Goal: Task Accomplishment & Management: Manage account settings

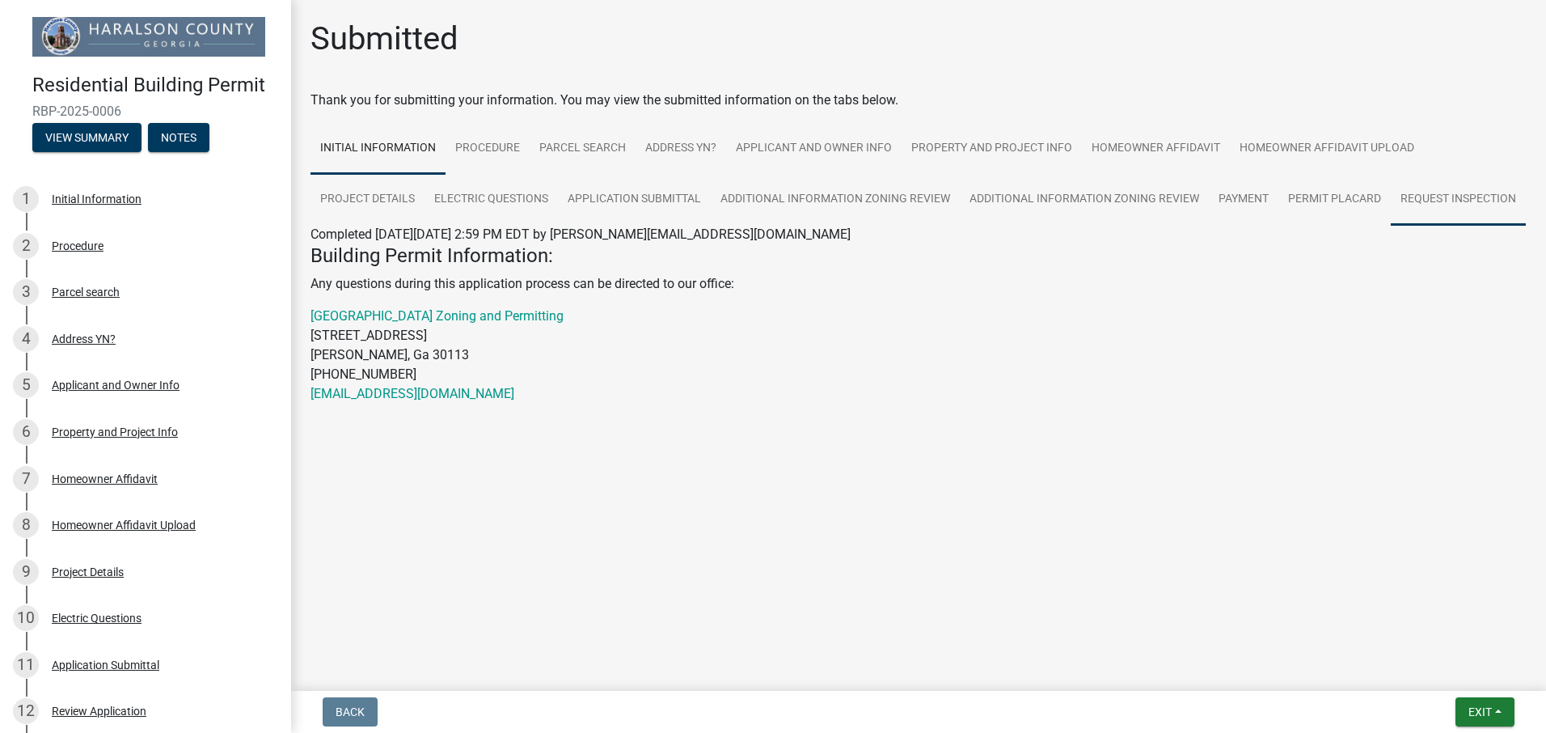
click at [1449, 196] on link "Request Inspection" at bounding box center [1458, 200] width 135 height 52
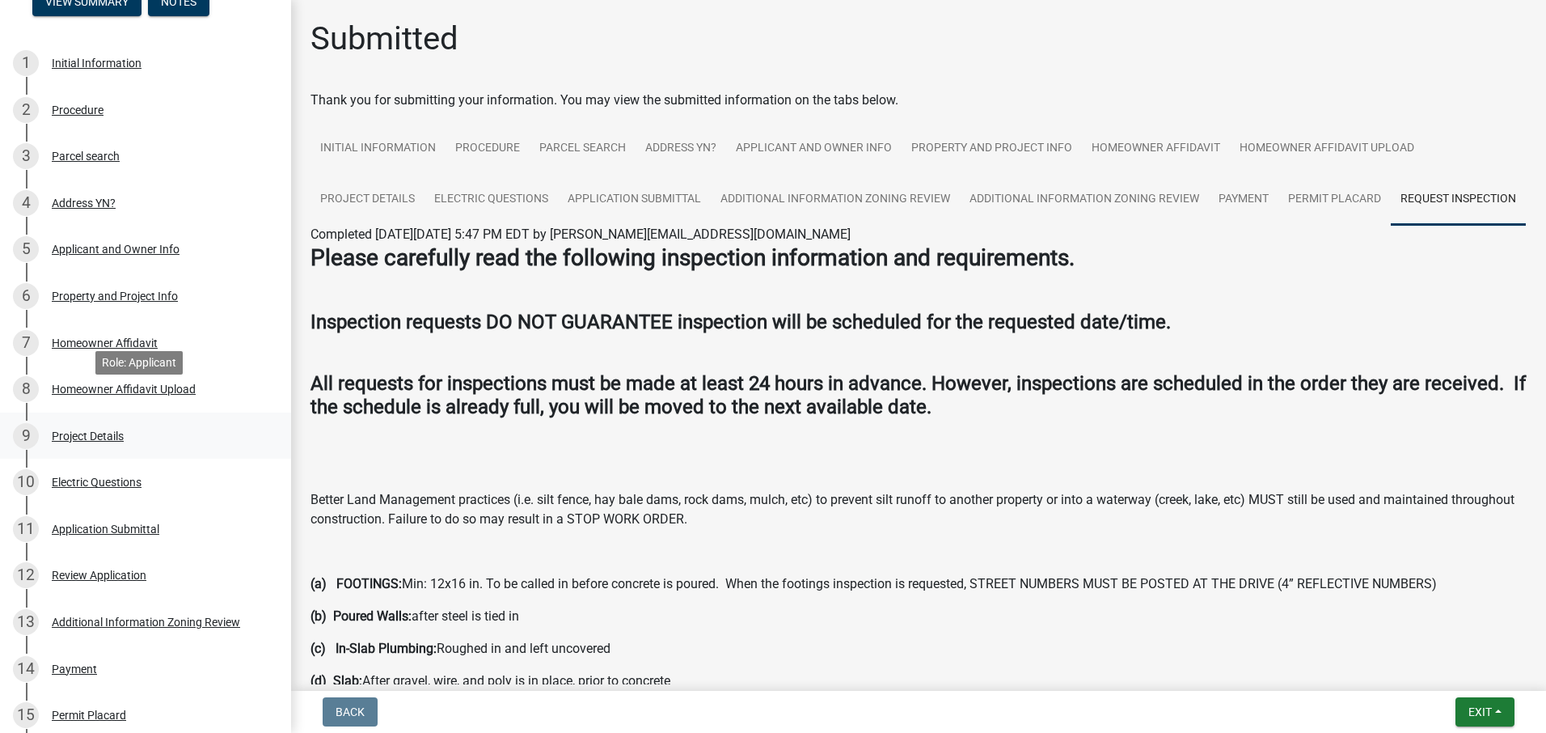
scroll to position [162, 0]
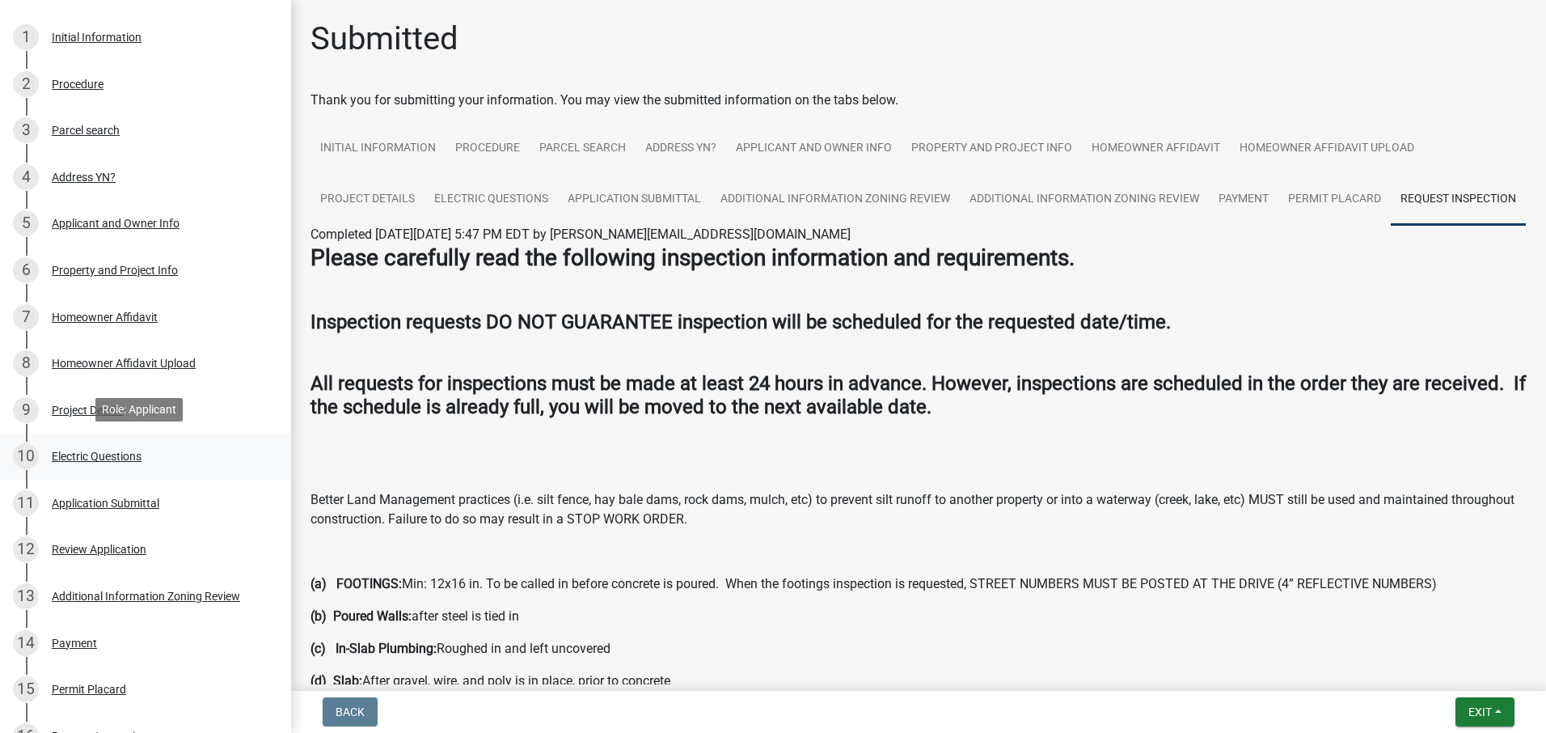
click at [93, 453] on div "Electric Questions" at bounding box center [97, 455] width 90 height 11
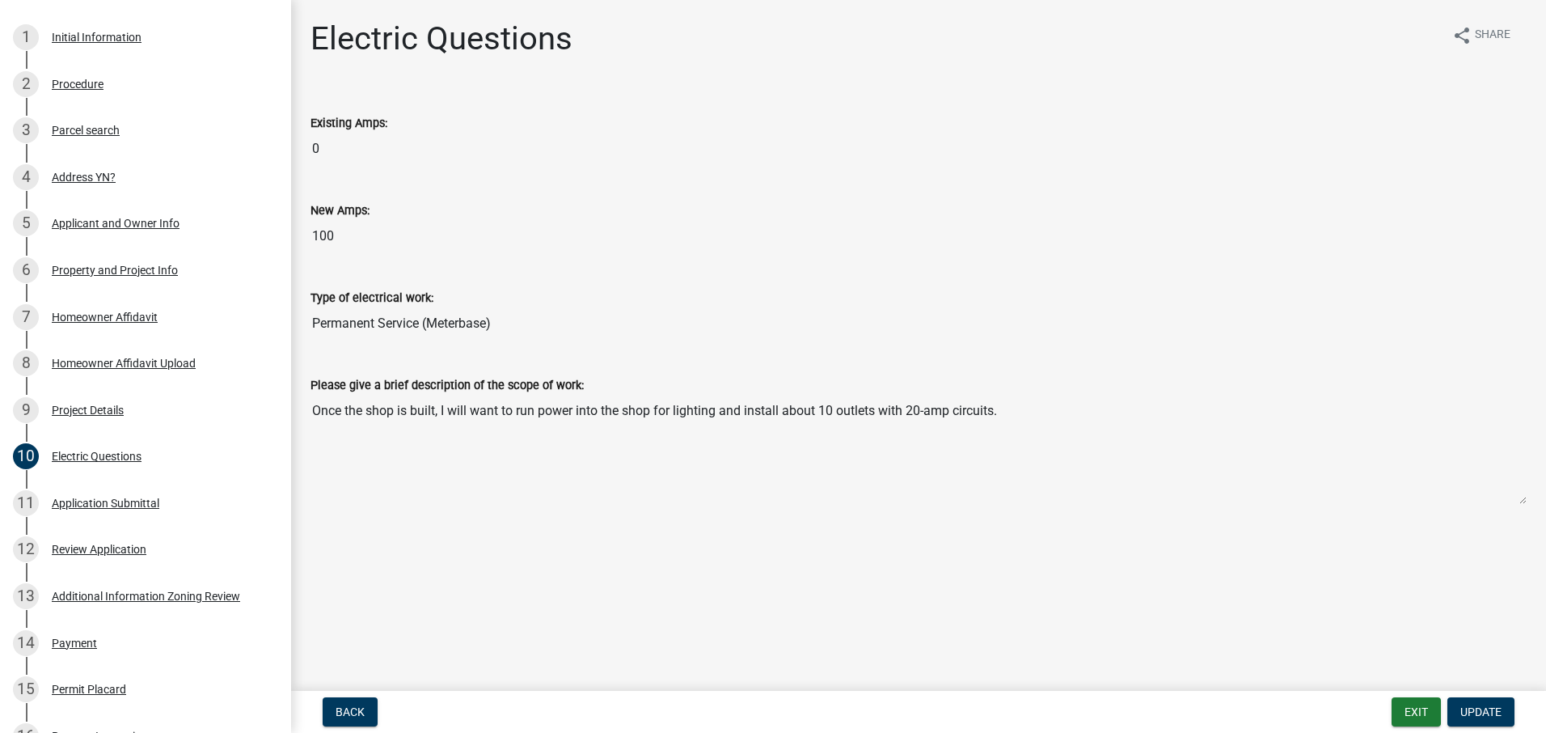
drag, startPoint x: 334, startPoint y: 237, endPoint x: 301, endPoint y: 241, distance: 33.4
click at [301, 241] on div "New Amps: 100" at bounding box center [918, 221] width 1241 height 87
drag, startPoint x: 301, startPoint y: 241, endPoint x: 412, endPoint y: 260, distance: 112.4
click at [416, 260] on div "New Amps: 100" at bounding box center [918, 221] width 1241 height 87
click at [341, 224] on input "100" at bounding box center [919, 236] width 1216 height 32
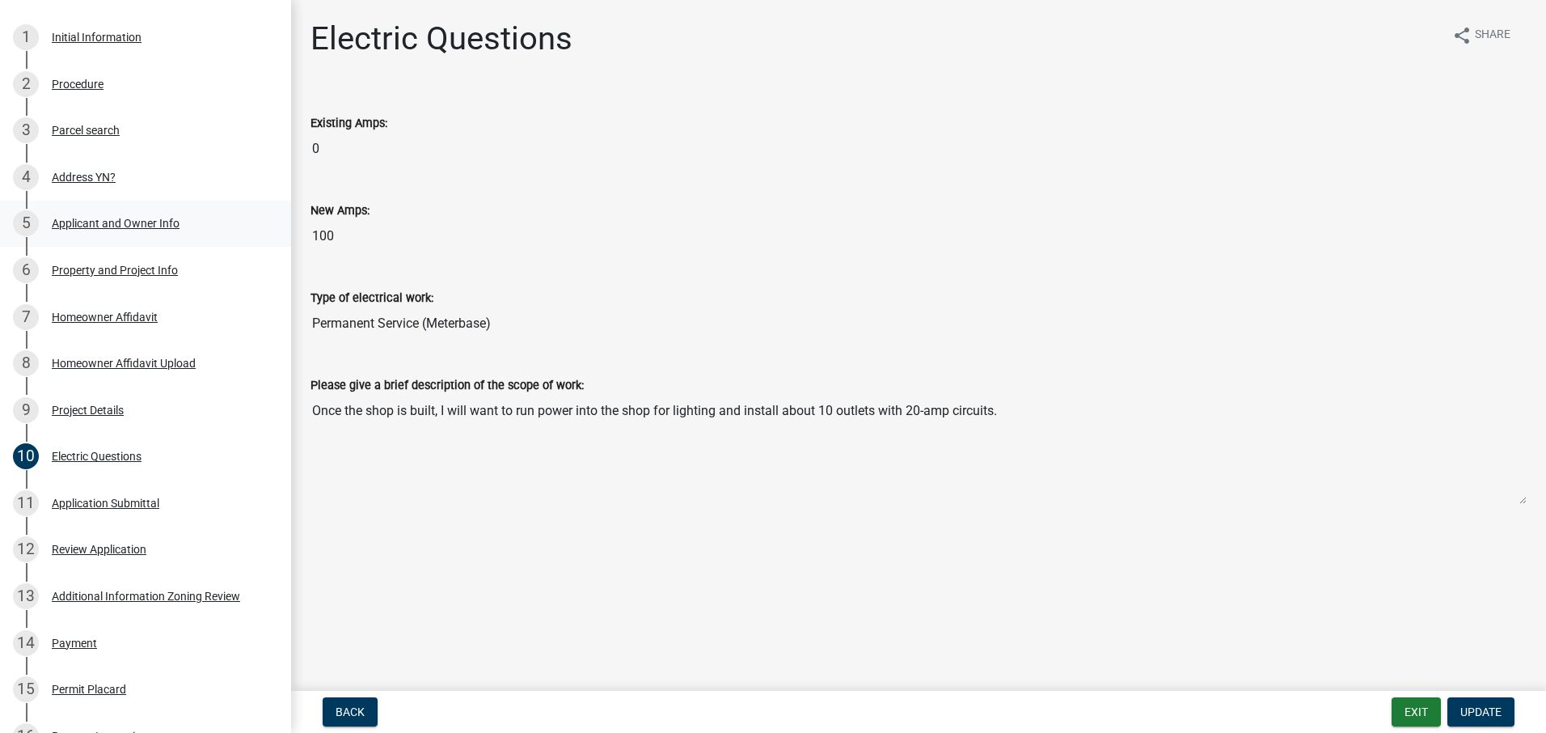
drag, startPoint x: 340, startPoint y: 228, endPoint x: 244, endPoint y: 220, distance: 95.8
click at [244, 220] on div "Residential Building Permit RBP-2025-0006 View Summary Notes 1 Initial Informat…" at bounding box center [773, 366] width 1546 height 733
click at [913, 326] on input "Permanent Service (Meterbase)" at bounding box center [919, 323] width 1216 height 32
click at [356, 138] on input "0" at bounding box center [919, 149] width 1216 height 32
click at [342, 229] on input "100" at bounding box center [919, 236] width 1216 height 32
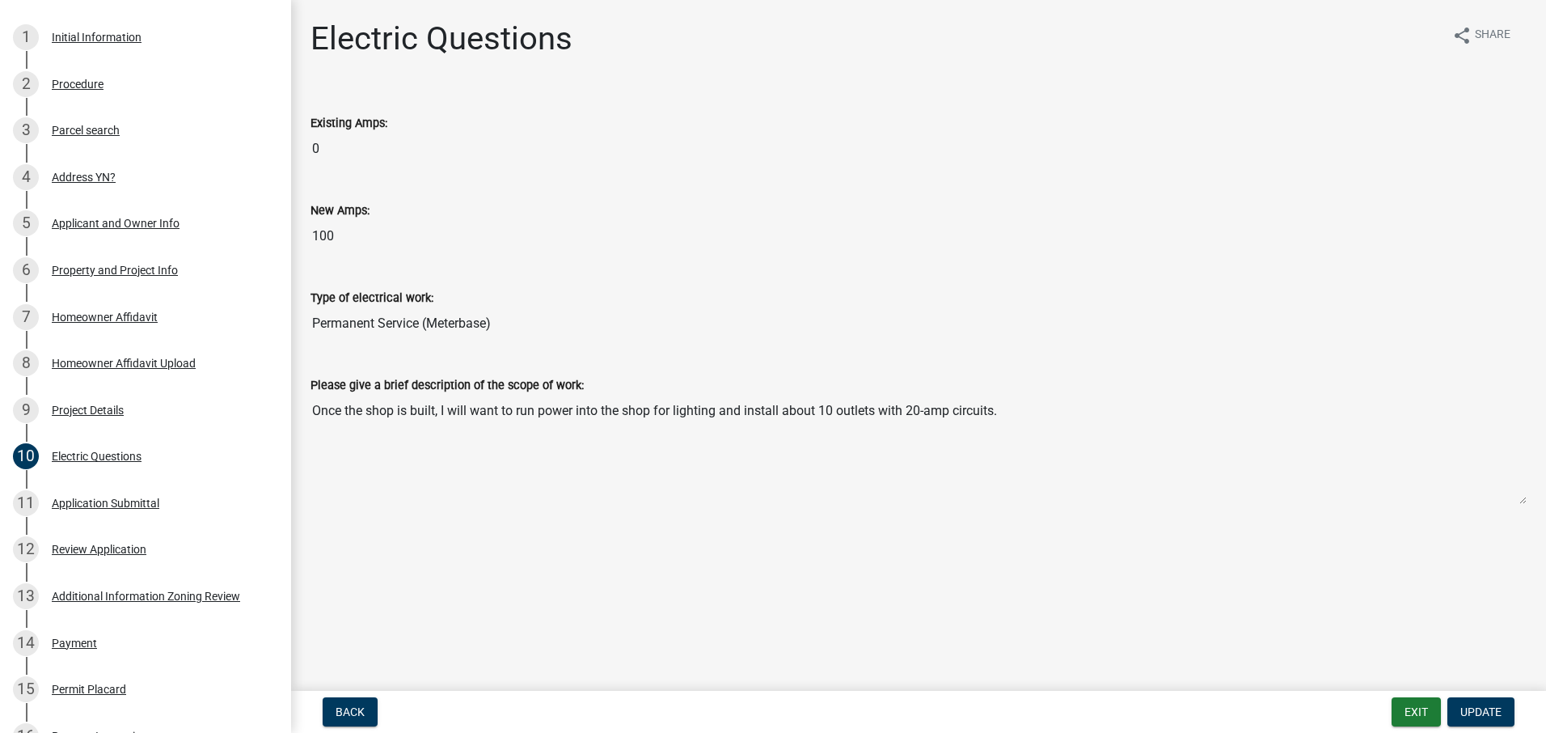
click at [342, 229] on input "100" at bounding box center [919, 236] width 1216 height 32
click at [306, 229] on div "New Amps: 100" at bounding box center [918, 221] width 1241 height 87
click at [331, 231] on input "100" at bounding box center [919, 236] width 1216 height 32
click at [362, 239] on input "100" at bounding box center [919, 236] width 1216 height 32
click at [364, 234] on input "100" at bounding box center [919, 236] width 1216 height 32
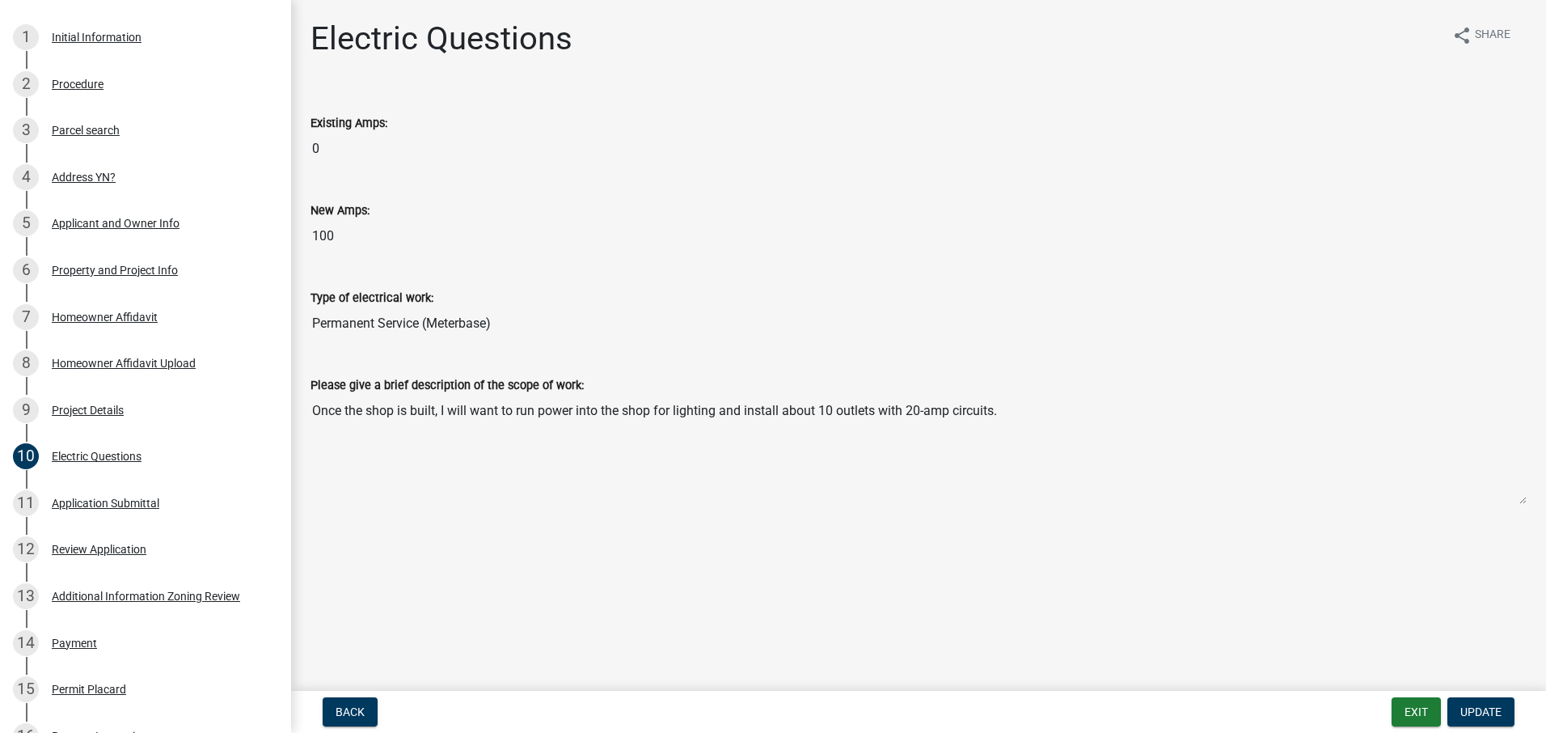
drag, startPoint x: 364, startPoint y: 234, endPoint x: 311, endPoint y: 235, distance: 52.6
click at [311, 235] on input "100" at bounding box center [919, 236] width 1216 height 32
click at [143, 505] on div "Application Submittal" at bounding box center [106, 502] width 108 height 11
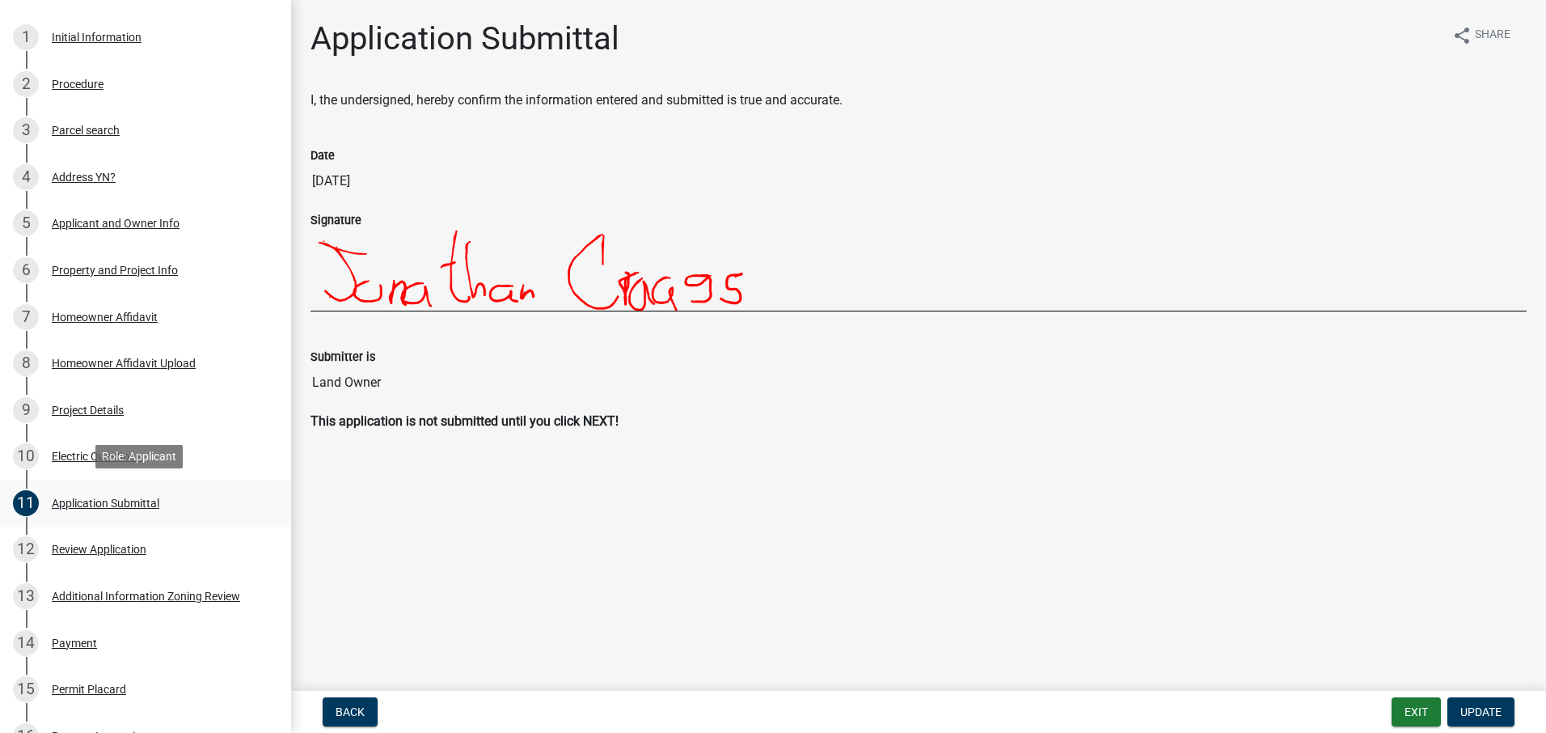
drag, startPoint x: 143, startPoint y: 505, endPoint x: 121, endPoint y: 521, distance: 27.8
click at [121, 521] on link "11 Application Submittal" at bounding box center [145, 503] width 291 height 47
click at [94, 573] on link "13 Additional Information Zoning Review" at bounding box center [145, 596] width 291 height 47
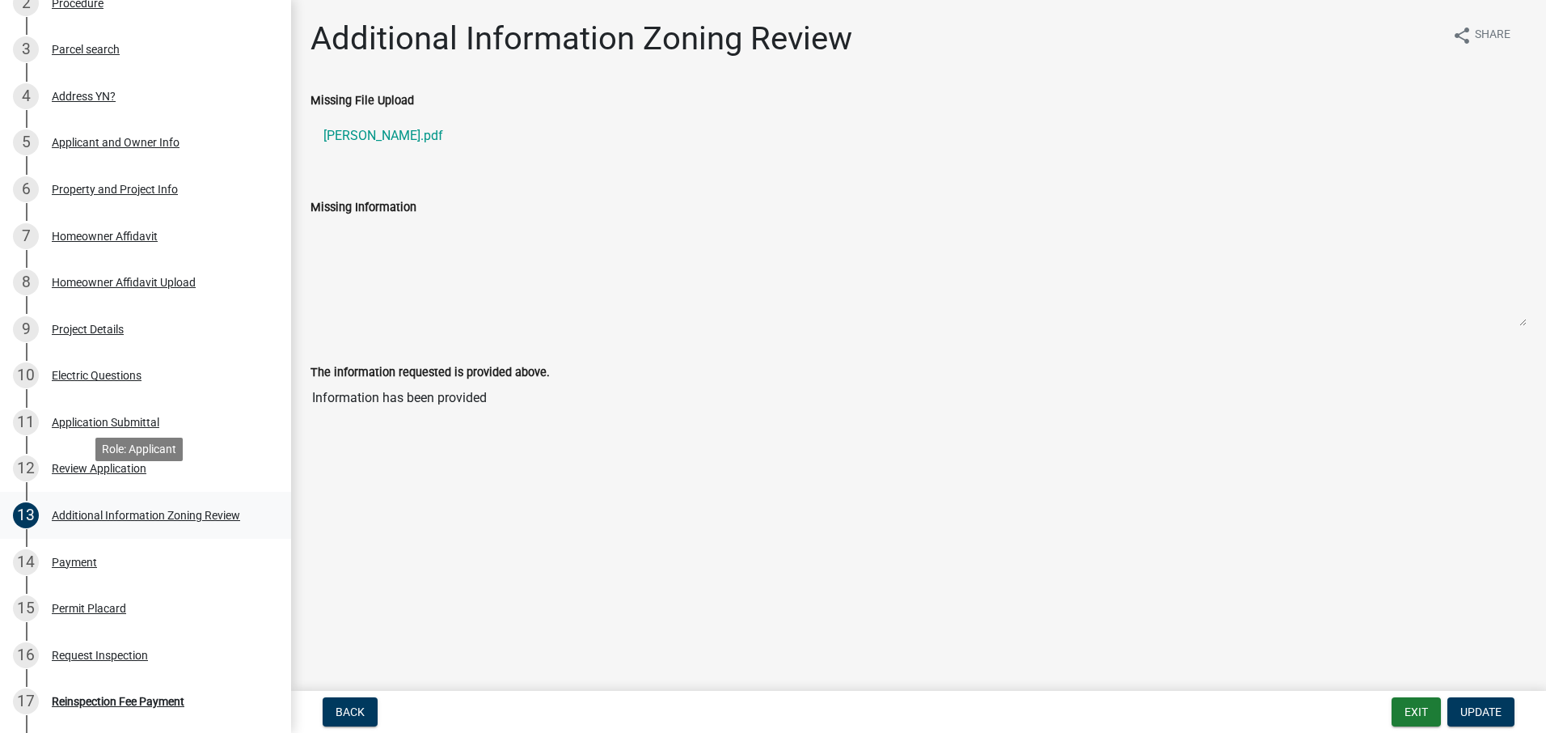
scroll to position [324, 0]
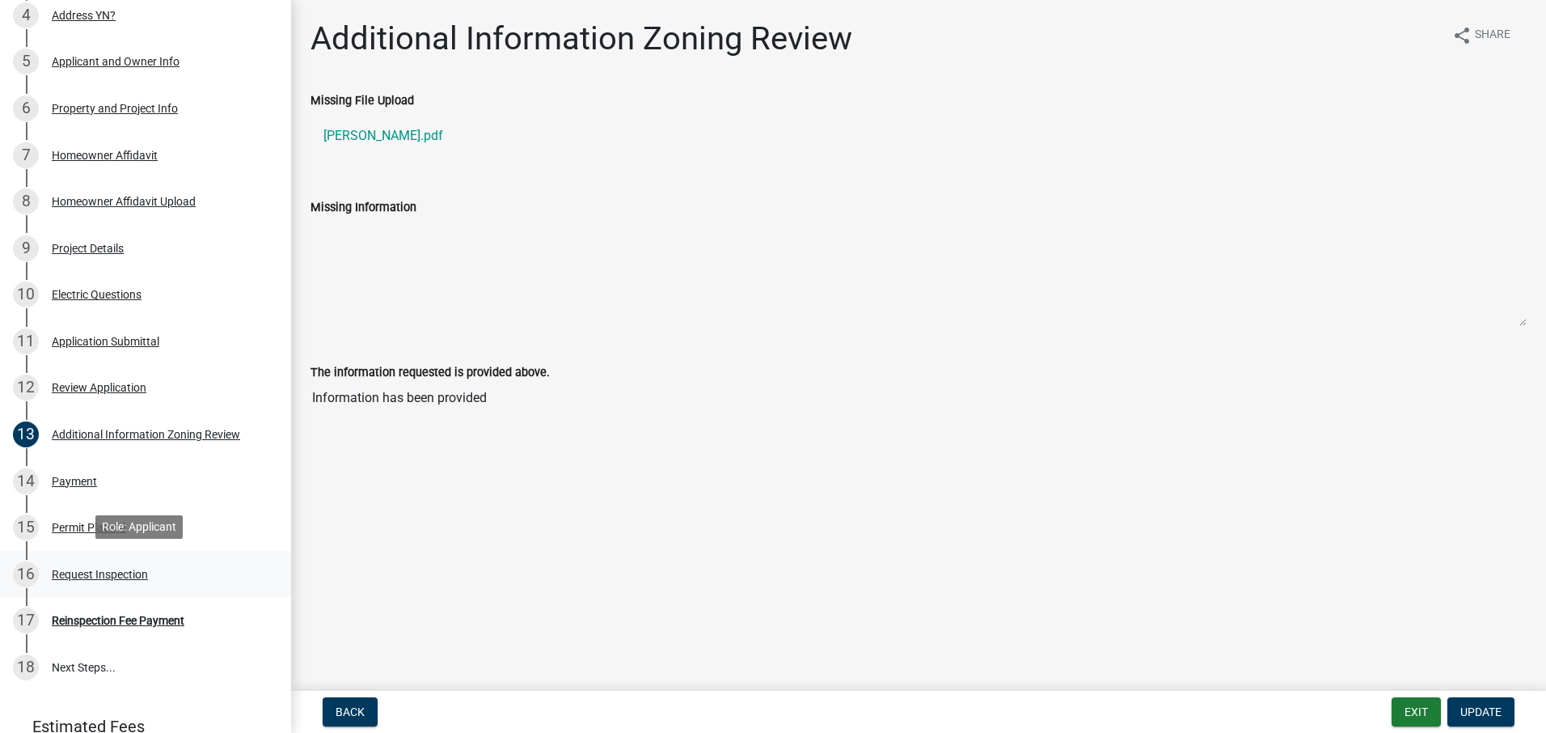
click at [127, 572] on div "Request Inspection" at bounding box center [100, 574] width 96 height 11
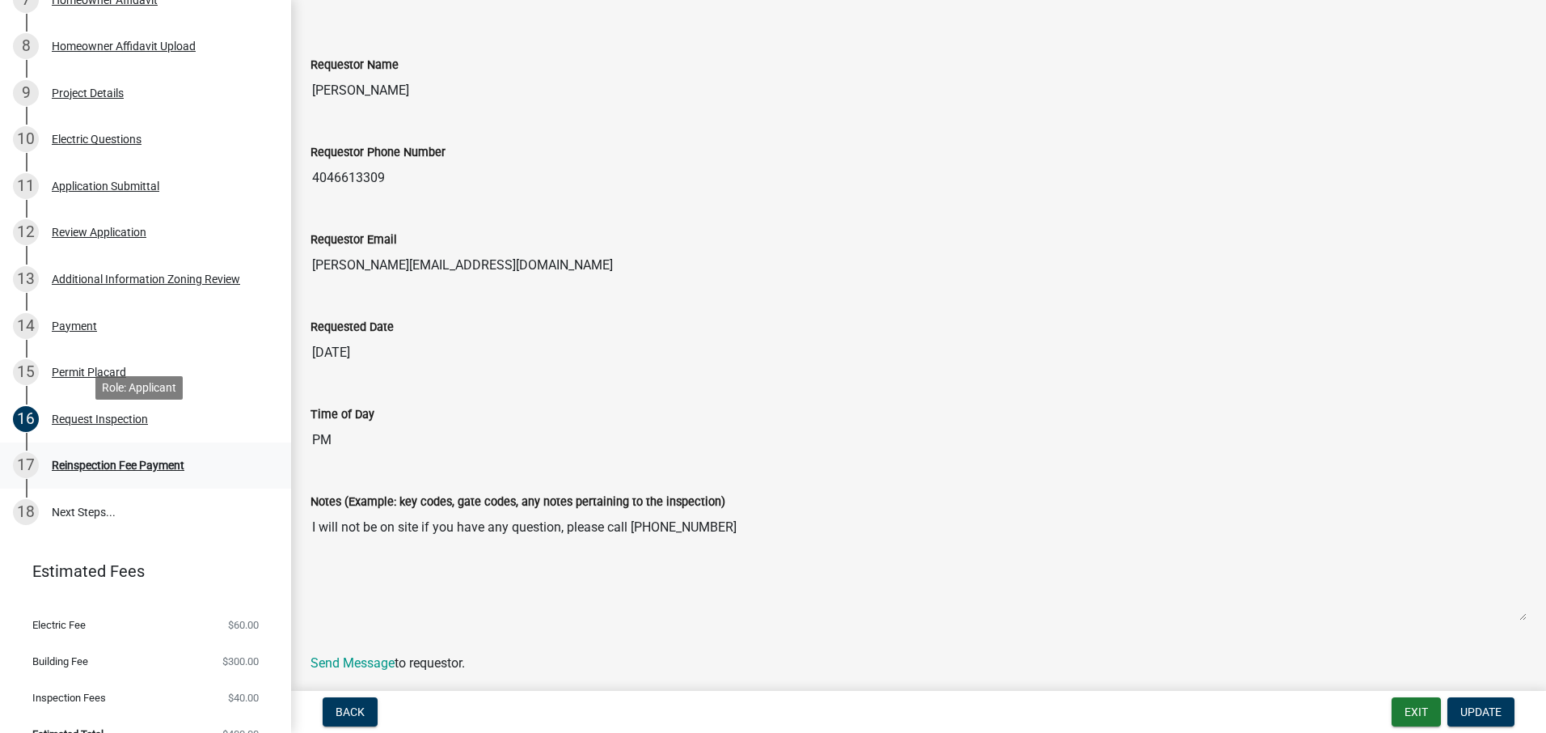
scroll to position [485, 0]
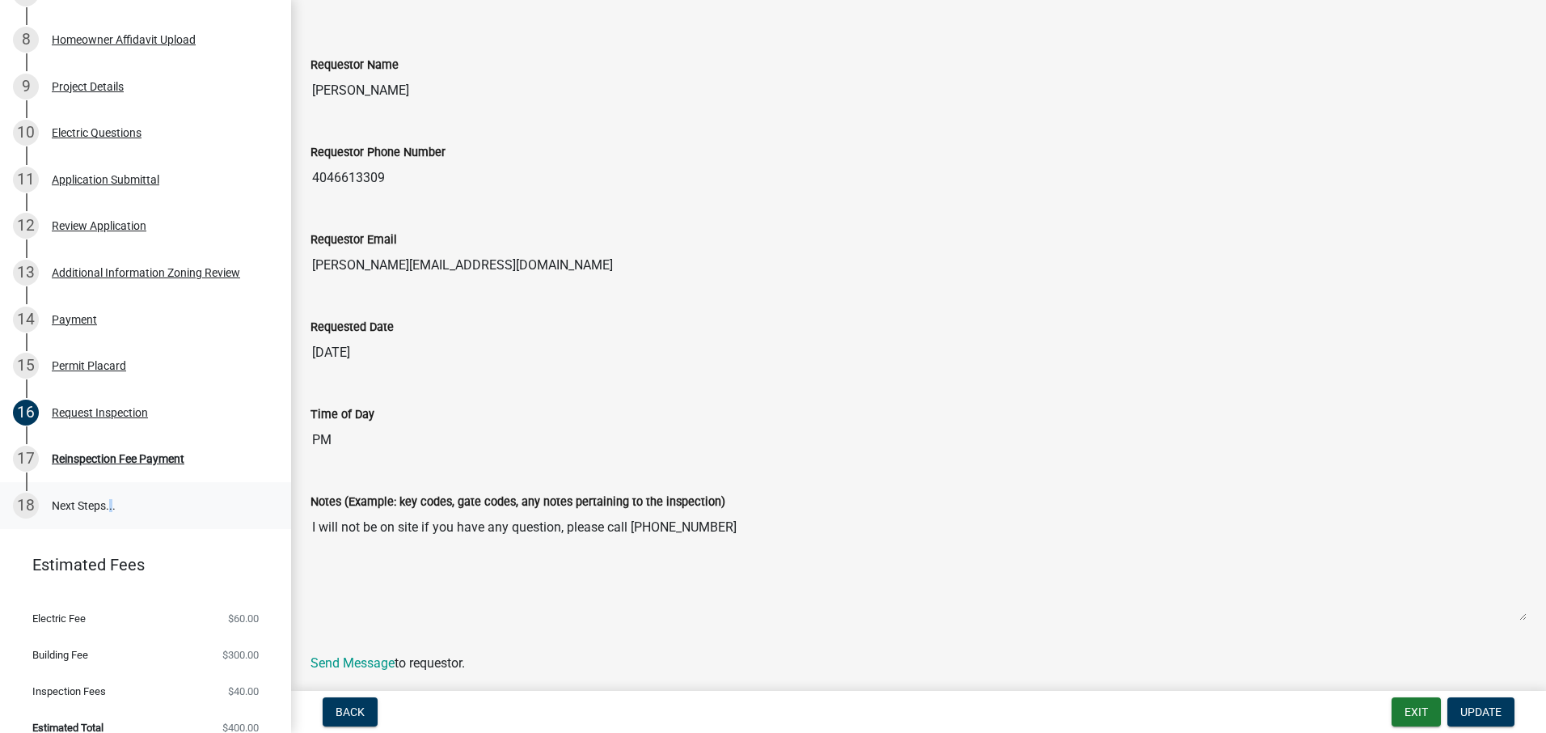
click at [109, 504] on link "18 Next Steps..." at bounding box center [145, 505] width 291 height 47
drag, startPoint x: 109, startPoint y: 504, endPoint x: 82, endPoint y: 457, distance: 54.0
click at [82, 457] on div "Reinspection Fee Payment" at bounding box center [118, 458] width 133 height 11
click at [30, 507] on div "18" at bounding box center [26, 506] width 26 height 26
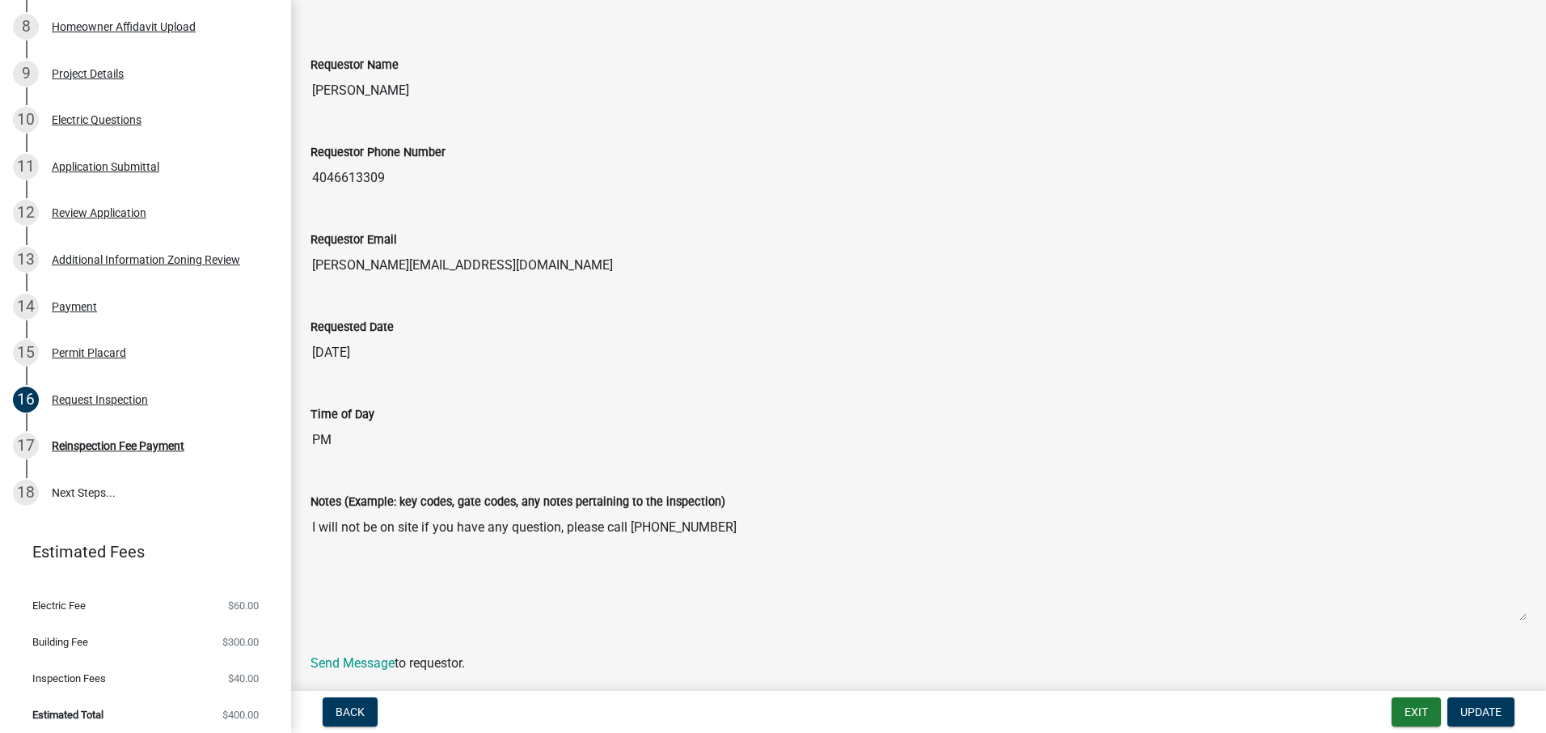
scroll to position [502, 0]
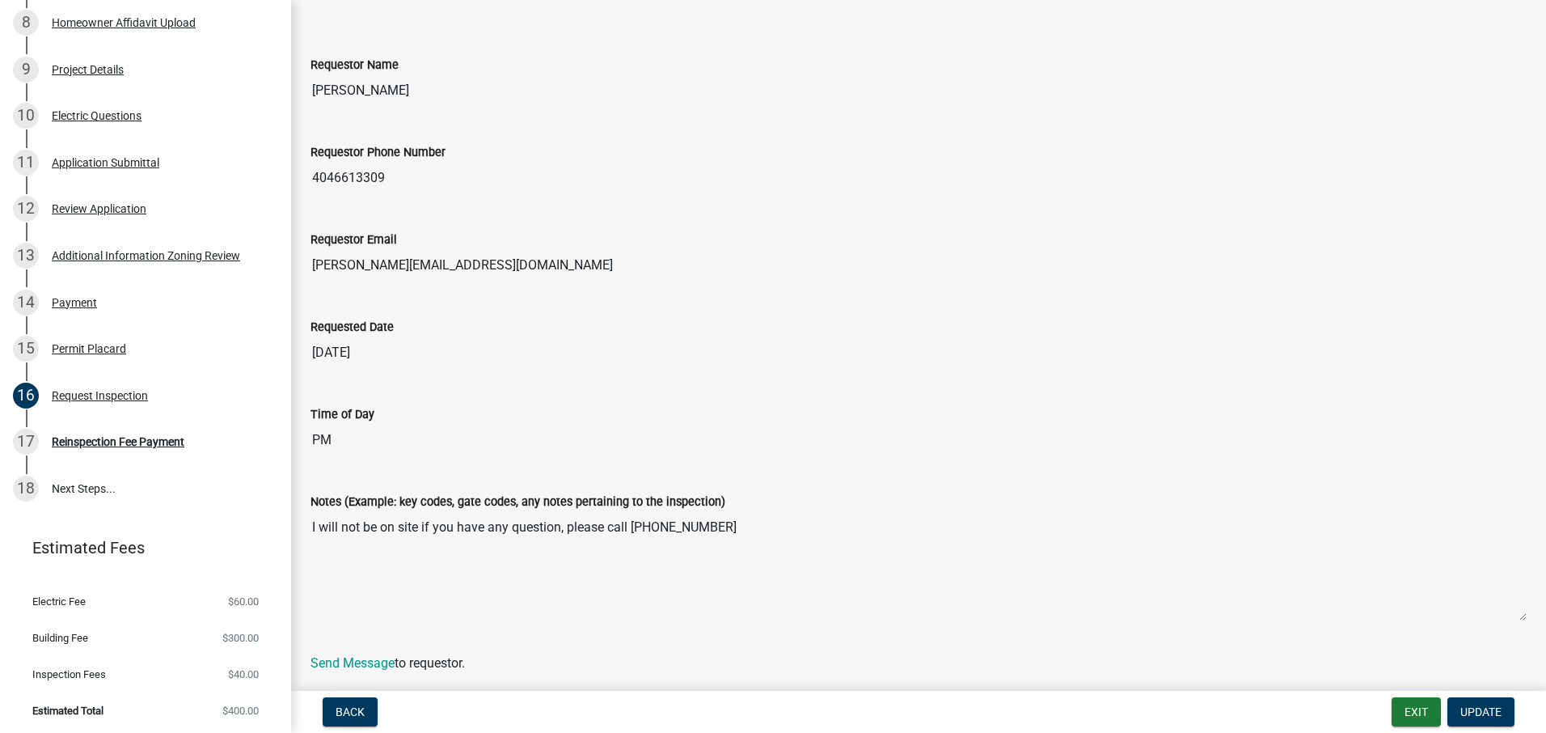
click at [80, 596] on span "Electric Fee" at bounding box center [58, 601] width 53 height 11
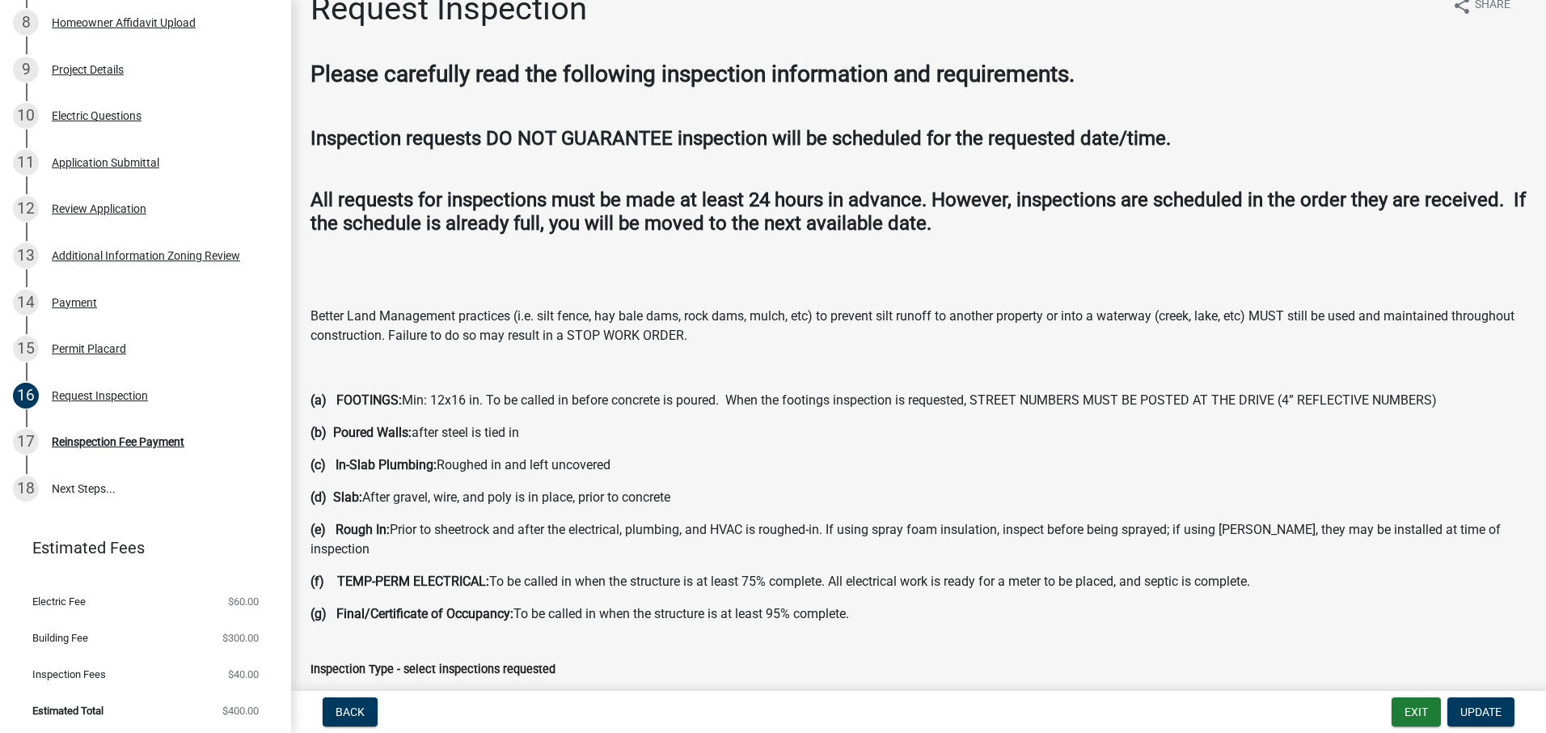
scroll to position [0, 0]
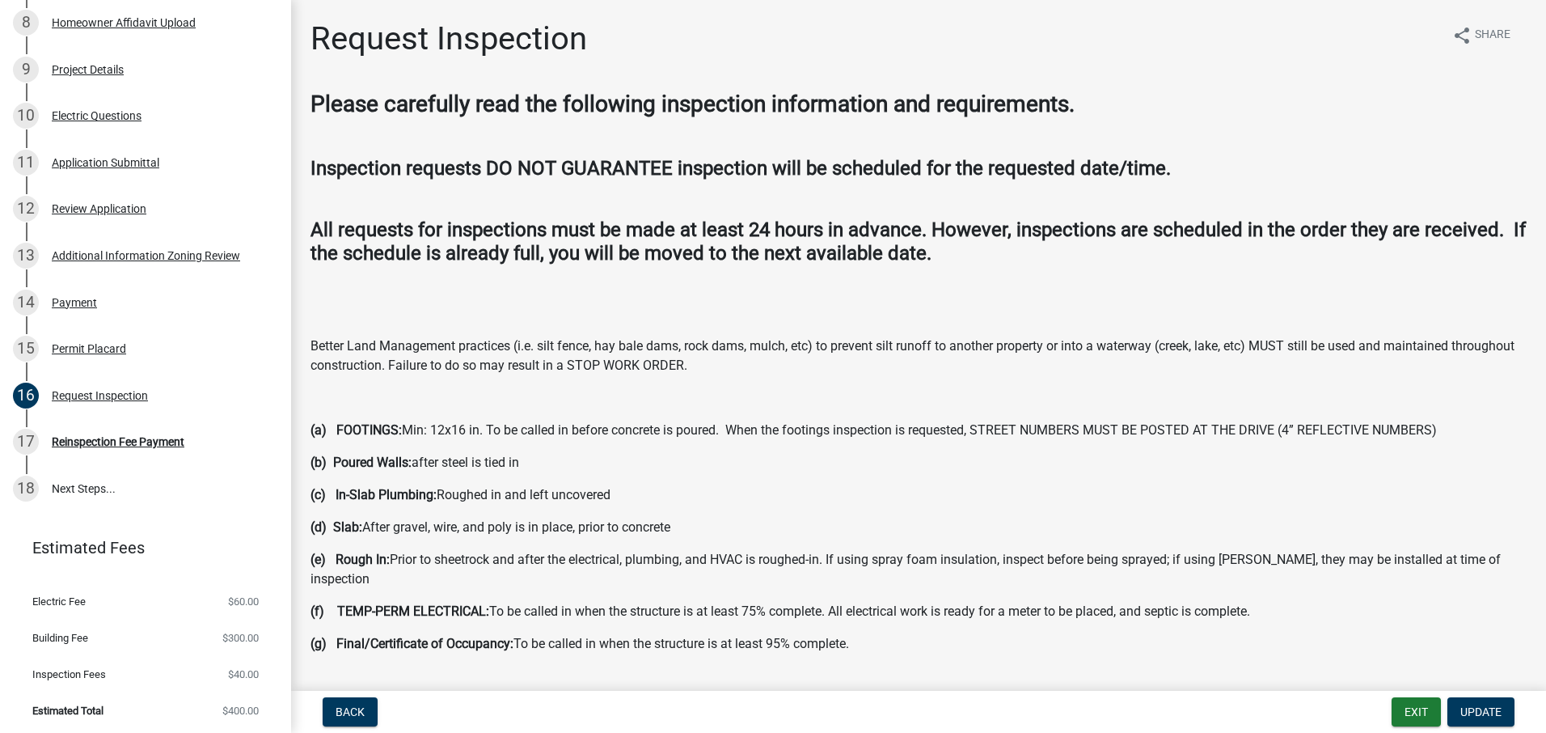
click at [57, 596] on span "Electric Fee" at bounding box center [58, 601] width 53 height 11
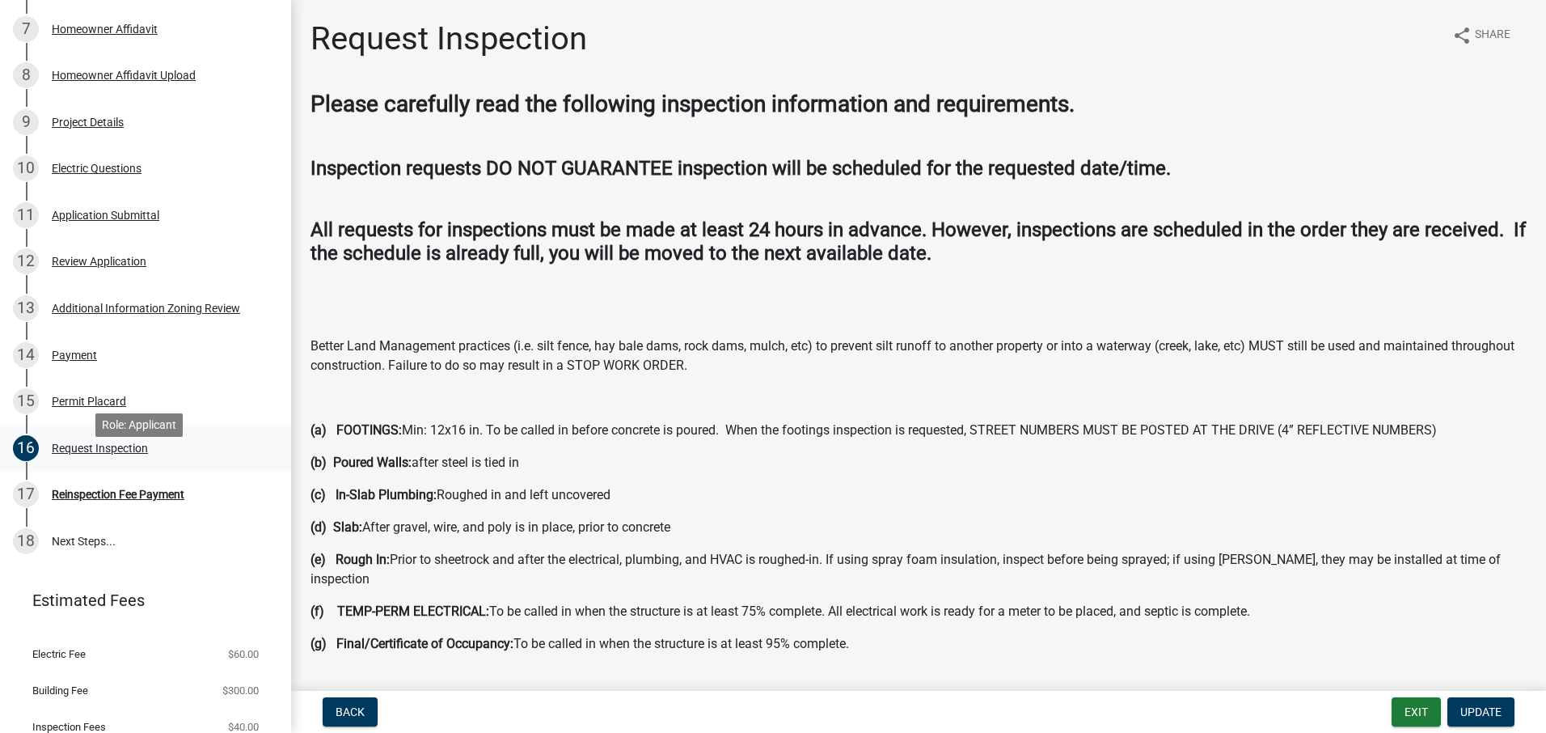
scroll to position [421, 0]
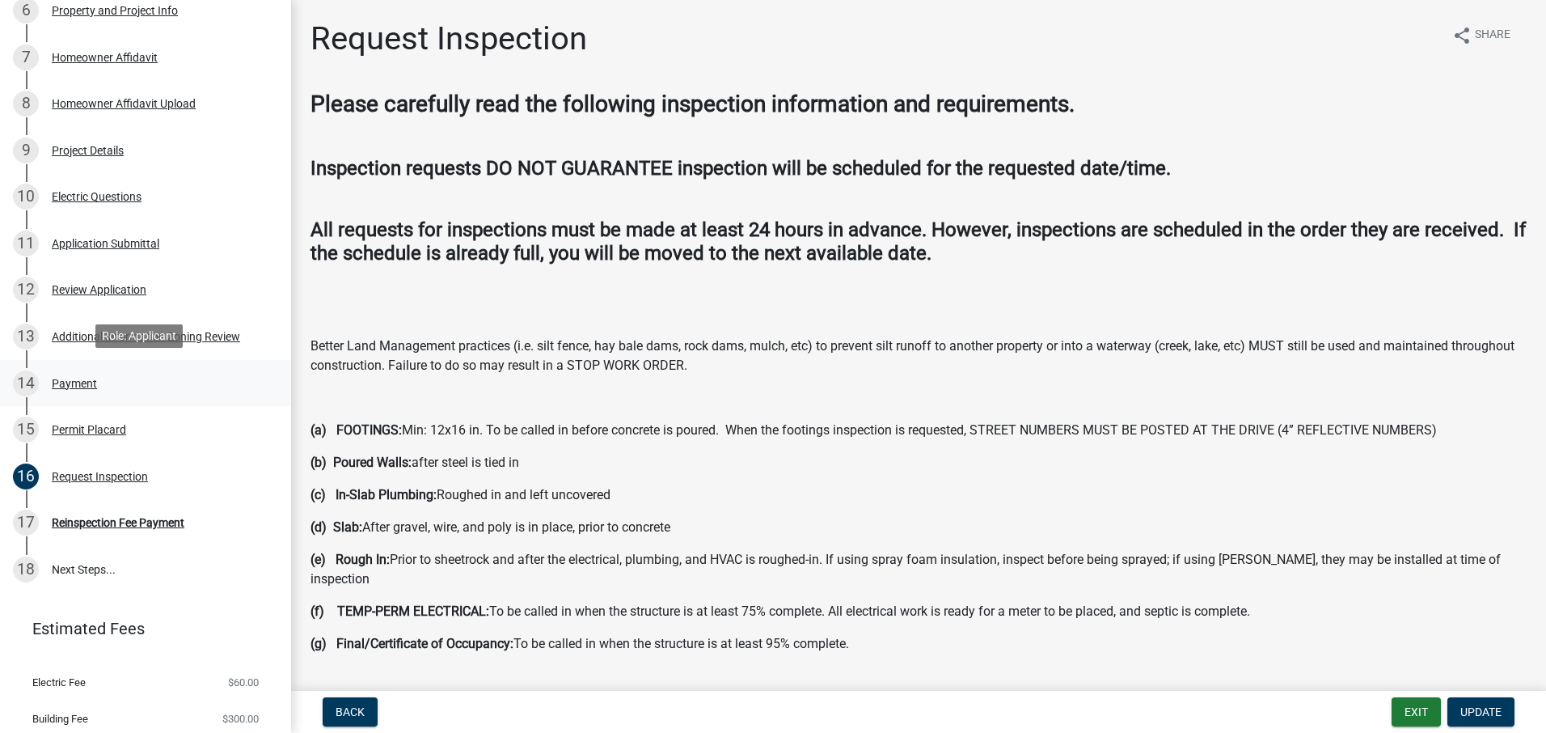
click at [81, 383] on div "Payment" at bounding box center [74, 383] width 45 height 11
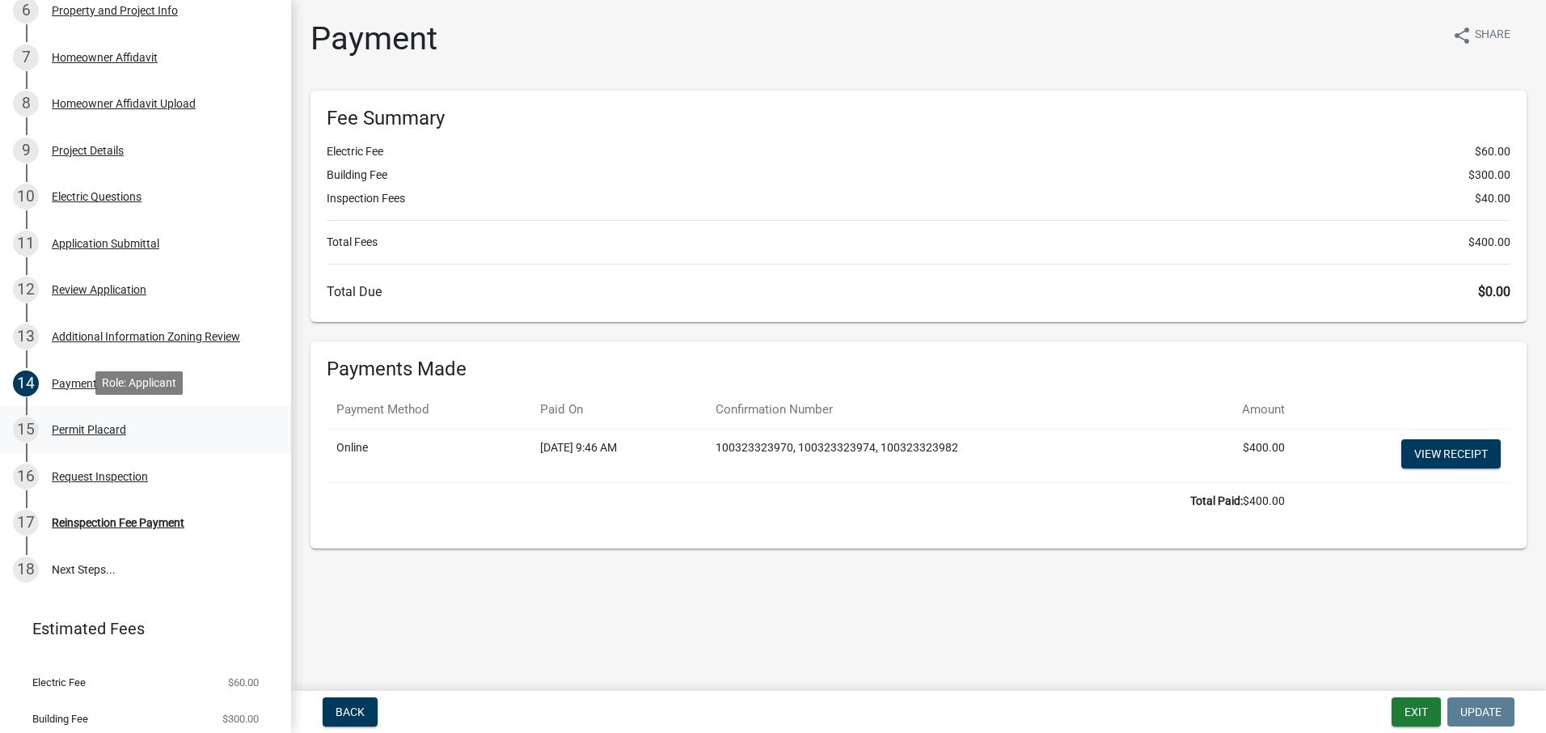
click at [132, 428] on div "15 Permit Placard" at bounding box center [139, 430] width 252 height 26
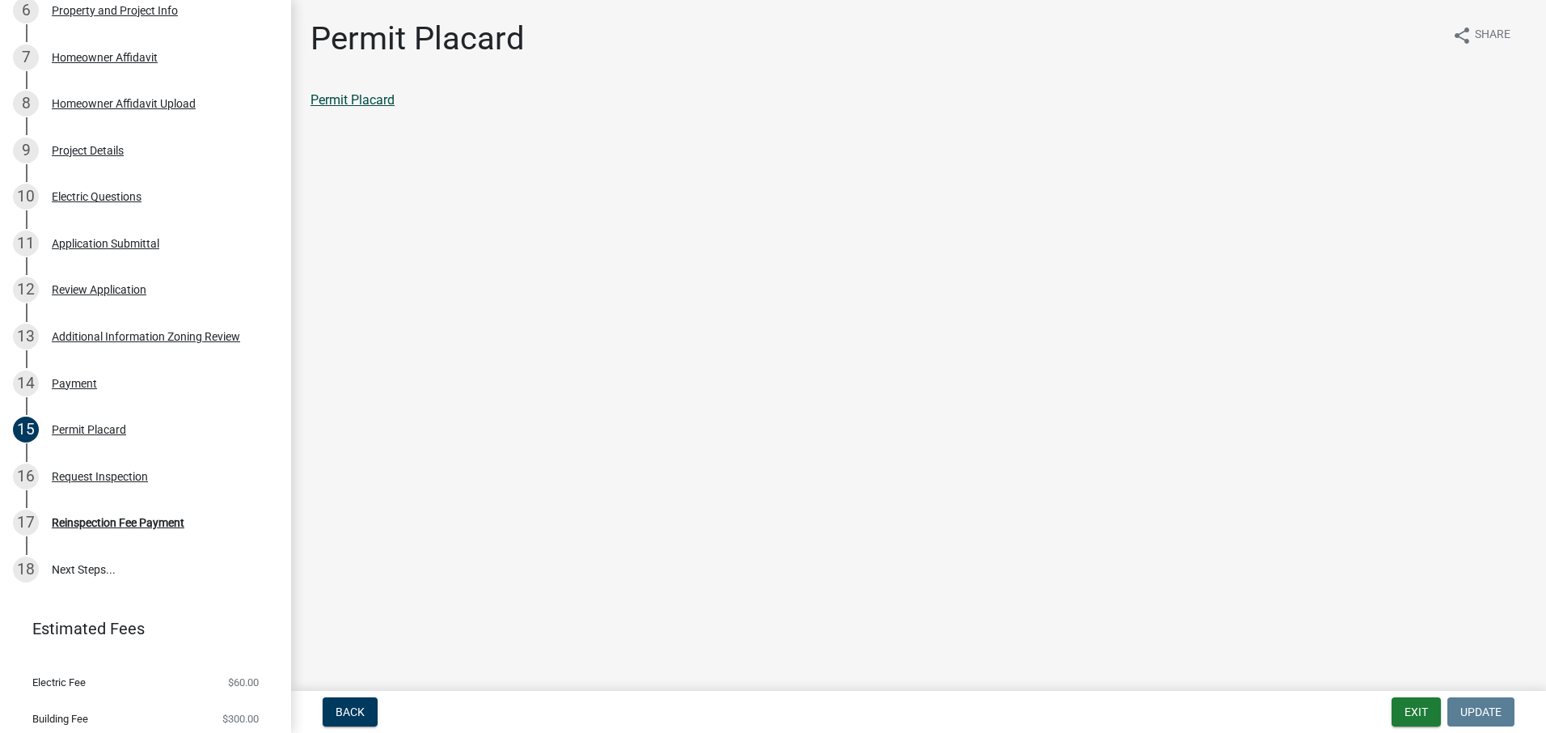
click at [377, 101] on link "Permit Placard" at bounding box center [353, 99] width 84 height 15
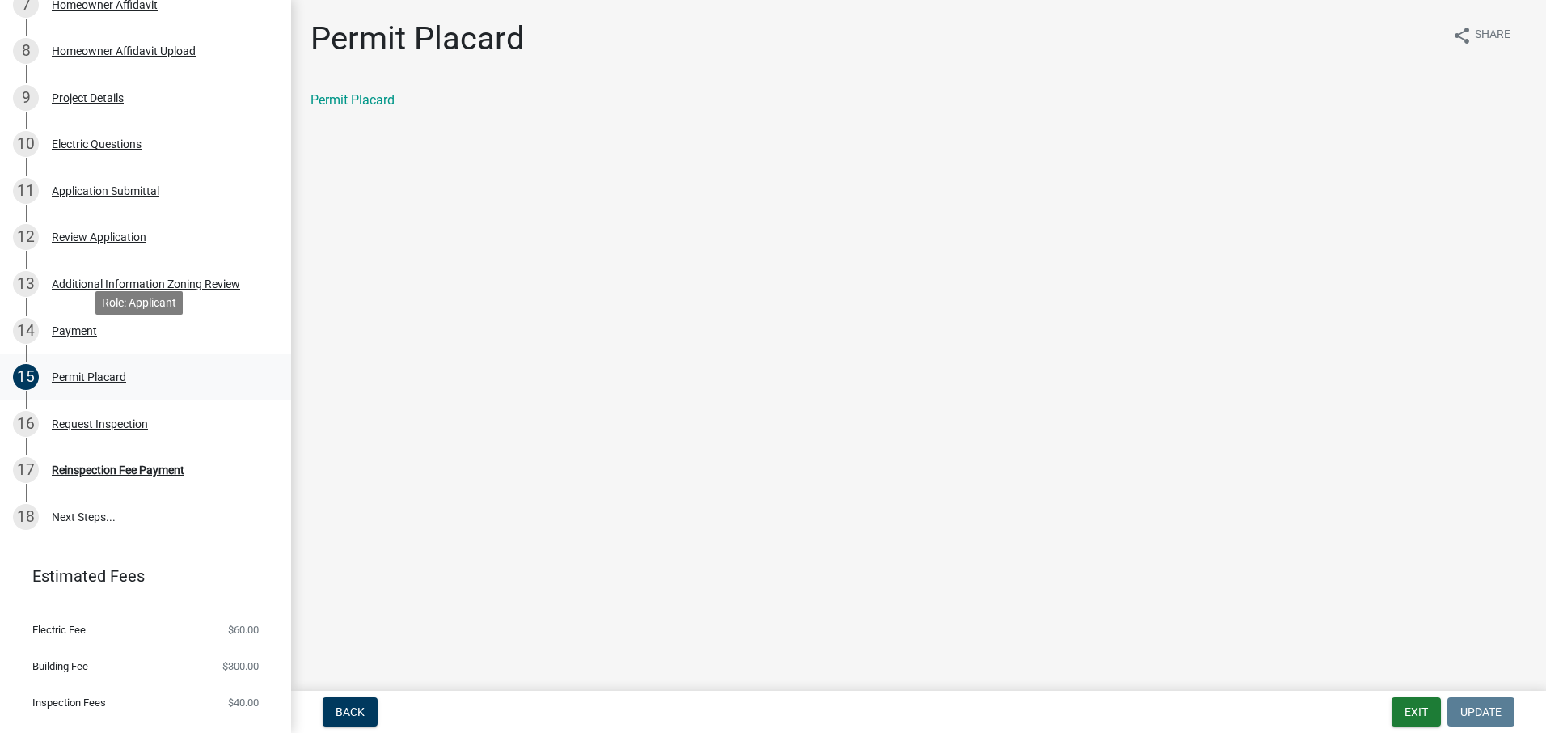
scroll to position [502, 0]
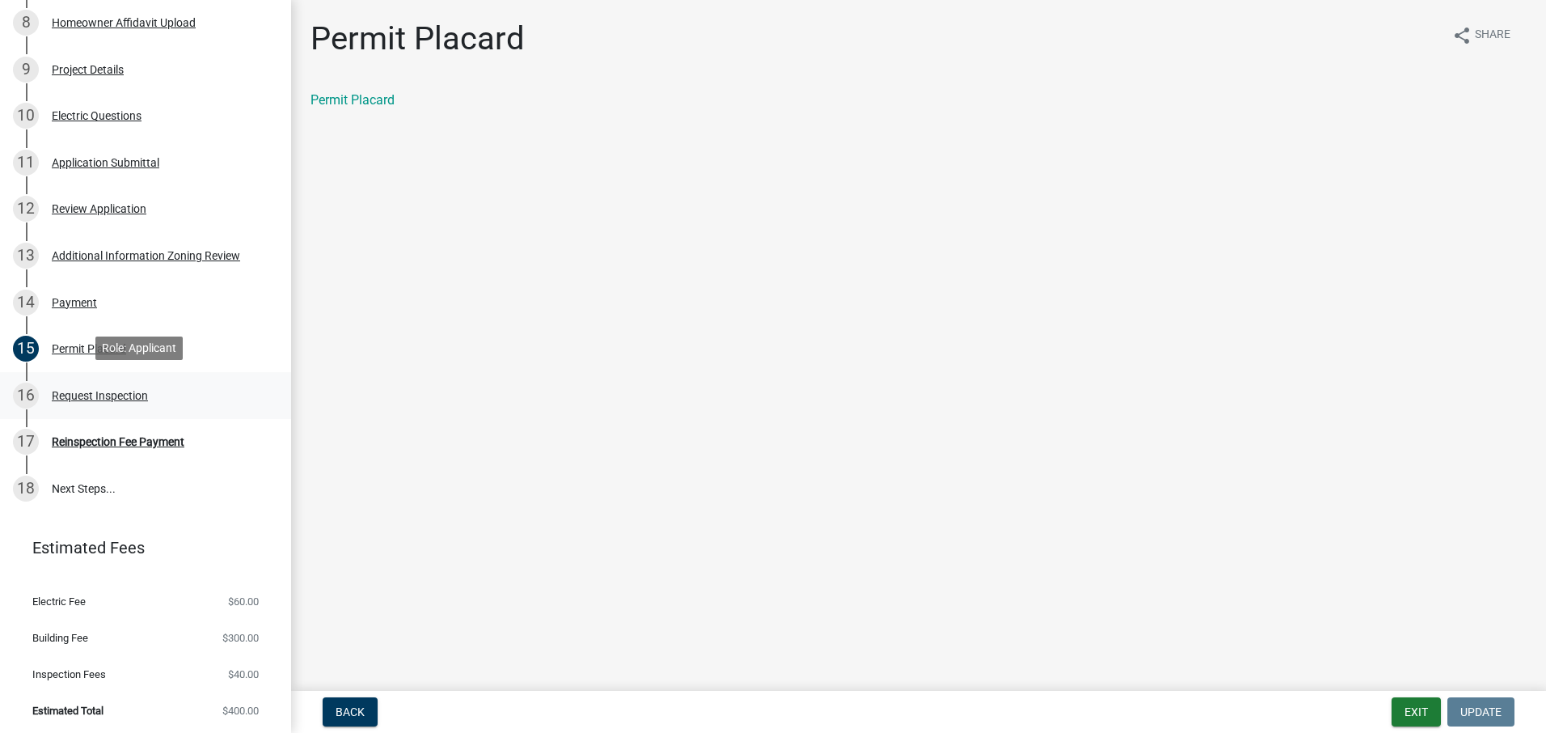
click at [110, 393] on div "Request Inspection" at bounding box center [100, 395] width 96 height 11
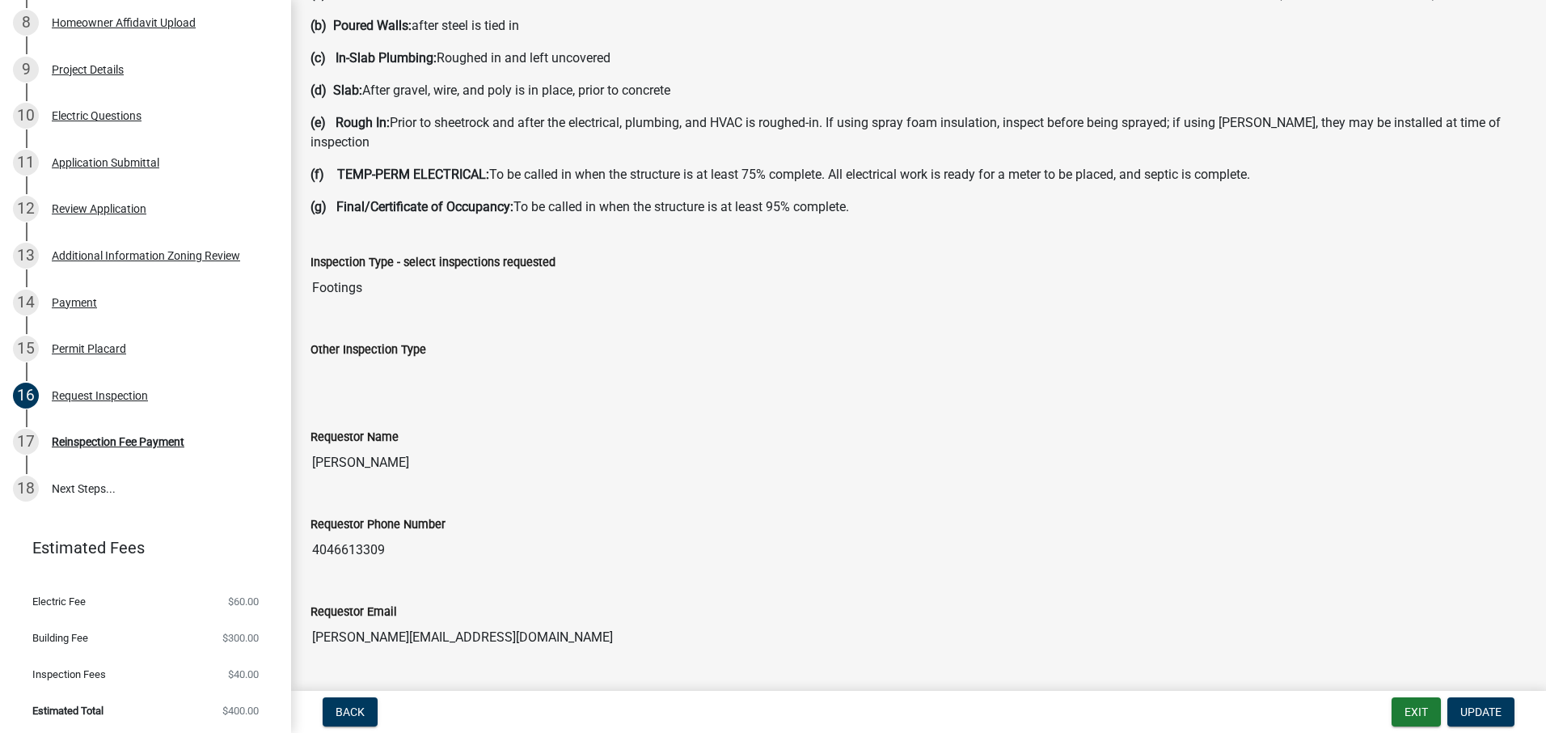
scroll to position [356, 0]
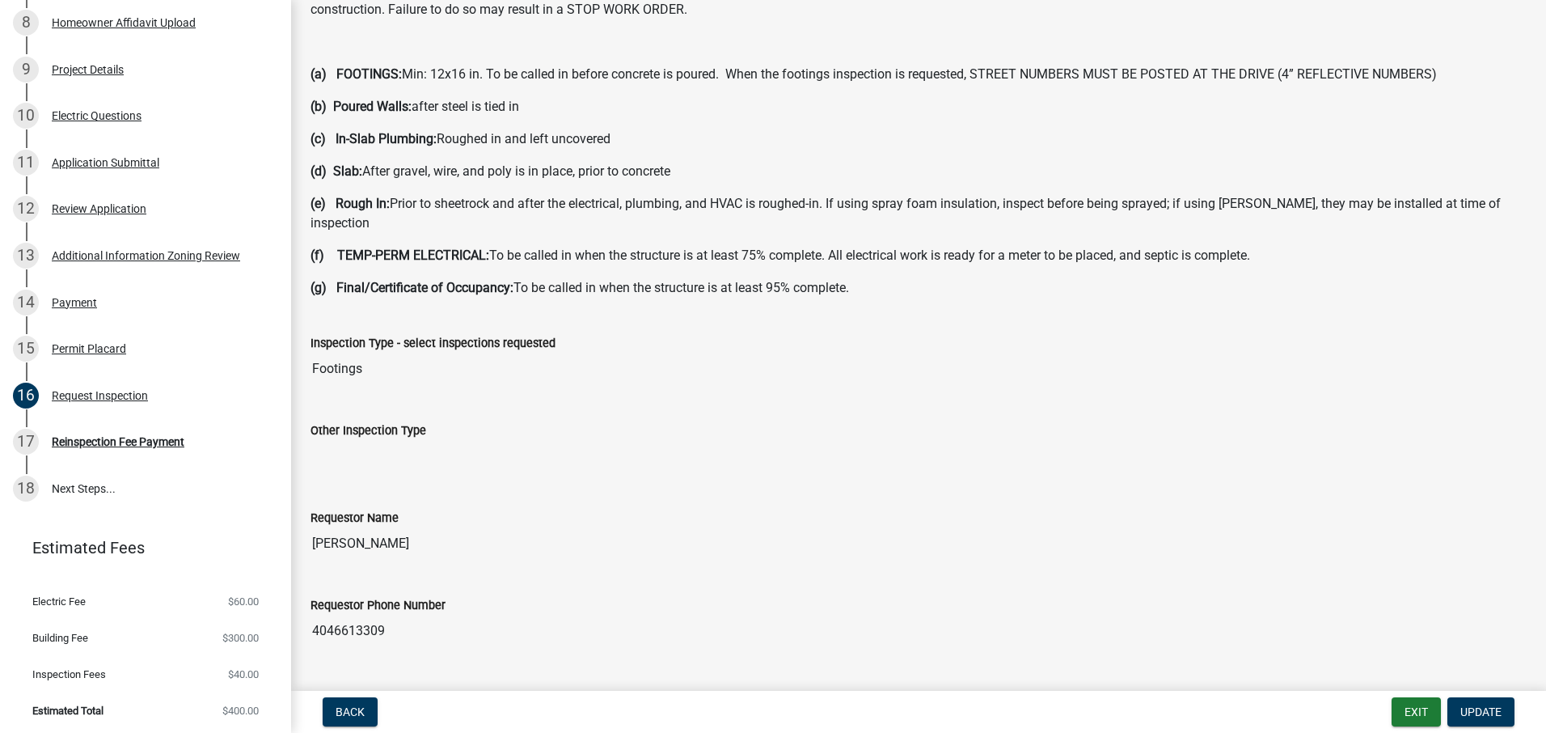
click at [385, 280] on strong "(g) Final/Certificate of Occupancy:" at bounding box center [412, 287] width 203 height 15
click at [386, 247] on strong "(f) TEMP-PERM ELECTRICAL:" at bounding box center [400, 254] width 179 height 15
click at [383, 207] on strong "(e) Rough In:" at bounding box center [350, 203] width 79 height 15
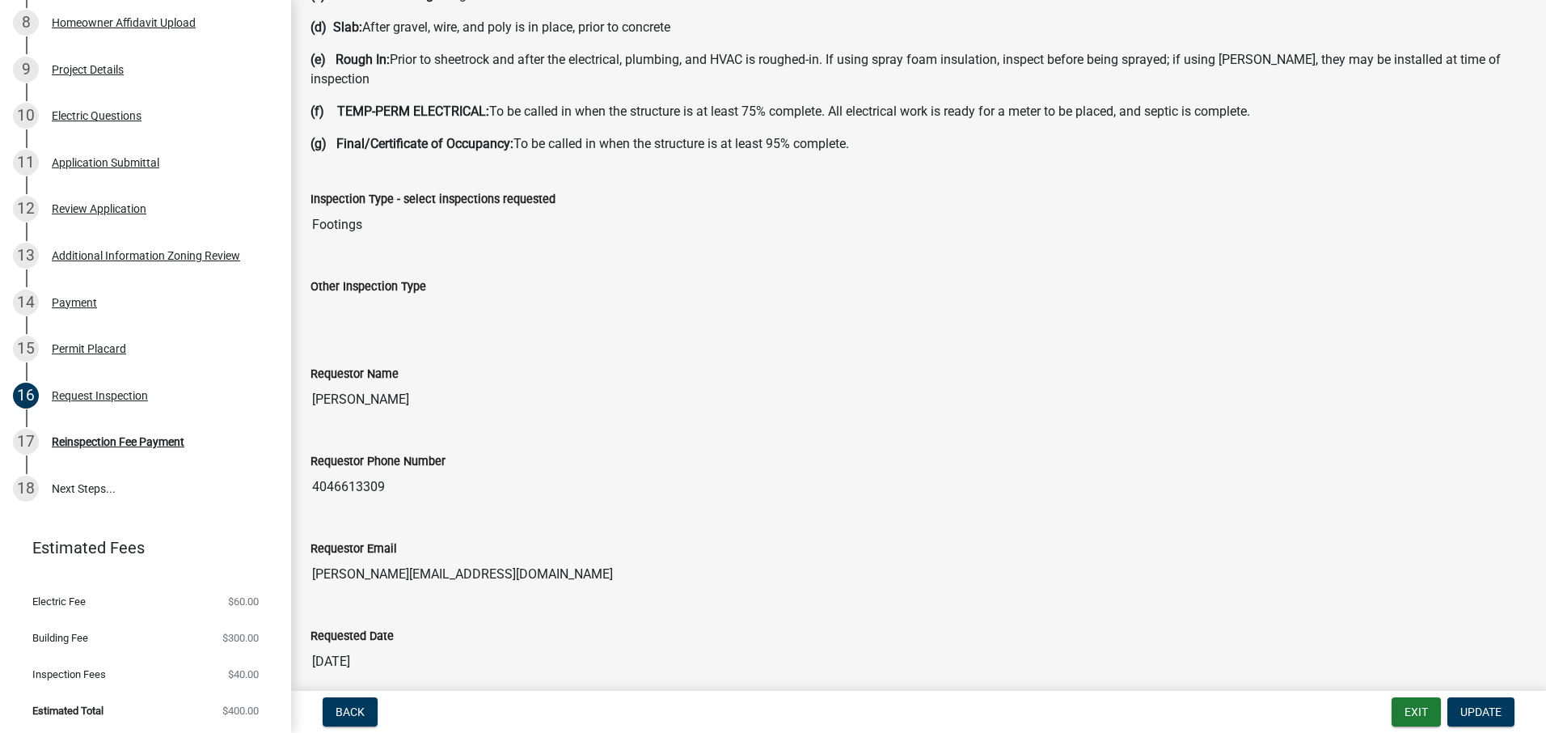
scroll to position [841, 0]
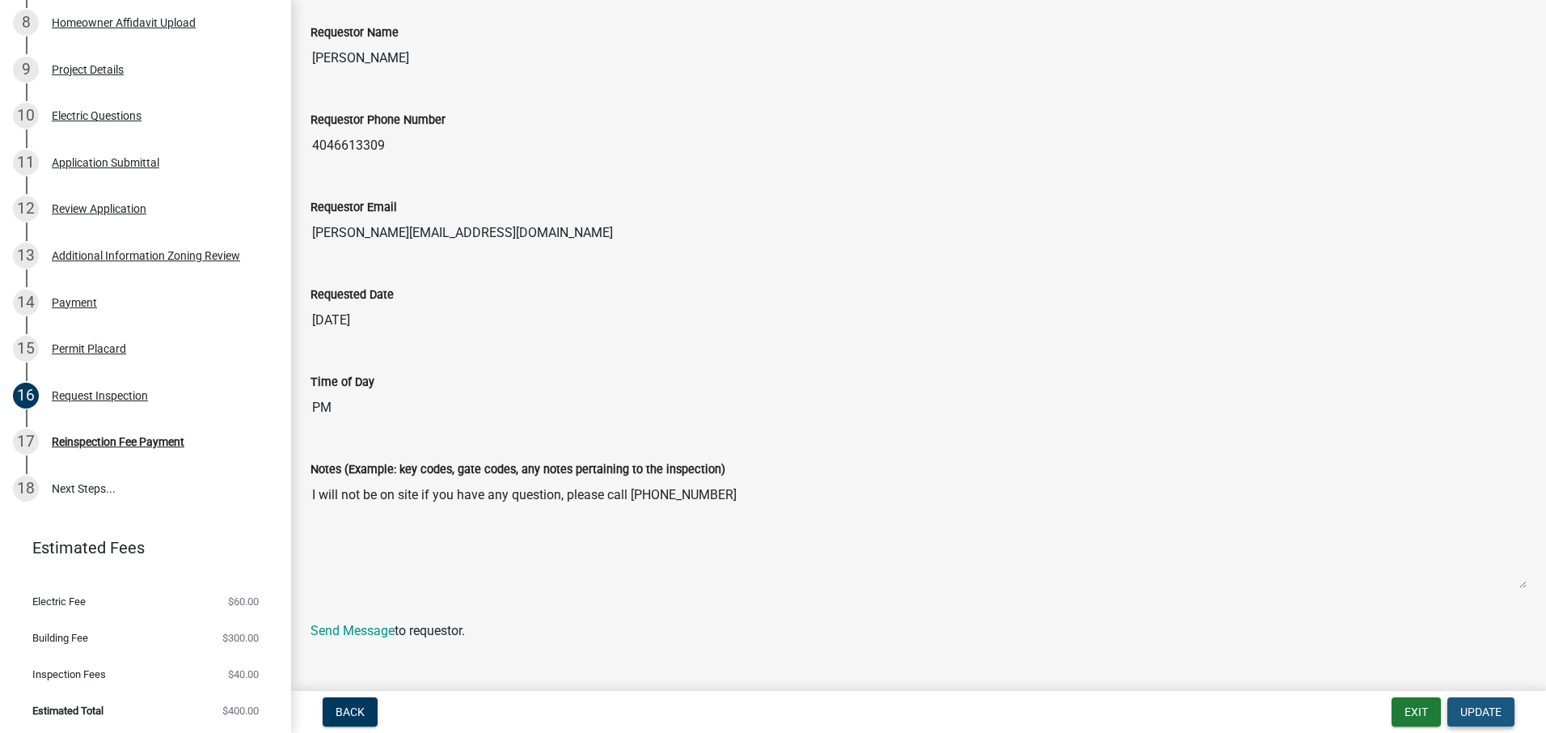
click at [1480, 715] on span "Update" at bounding box center [1481, 711] width 41 height 13
click at [110, 115] on div "Electric Questions" at bounding box center [97, 115] width 90 height 11
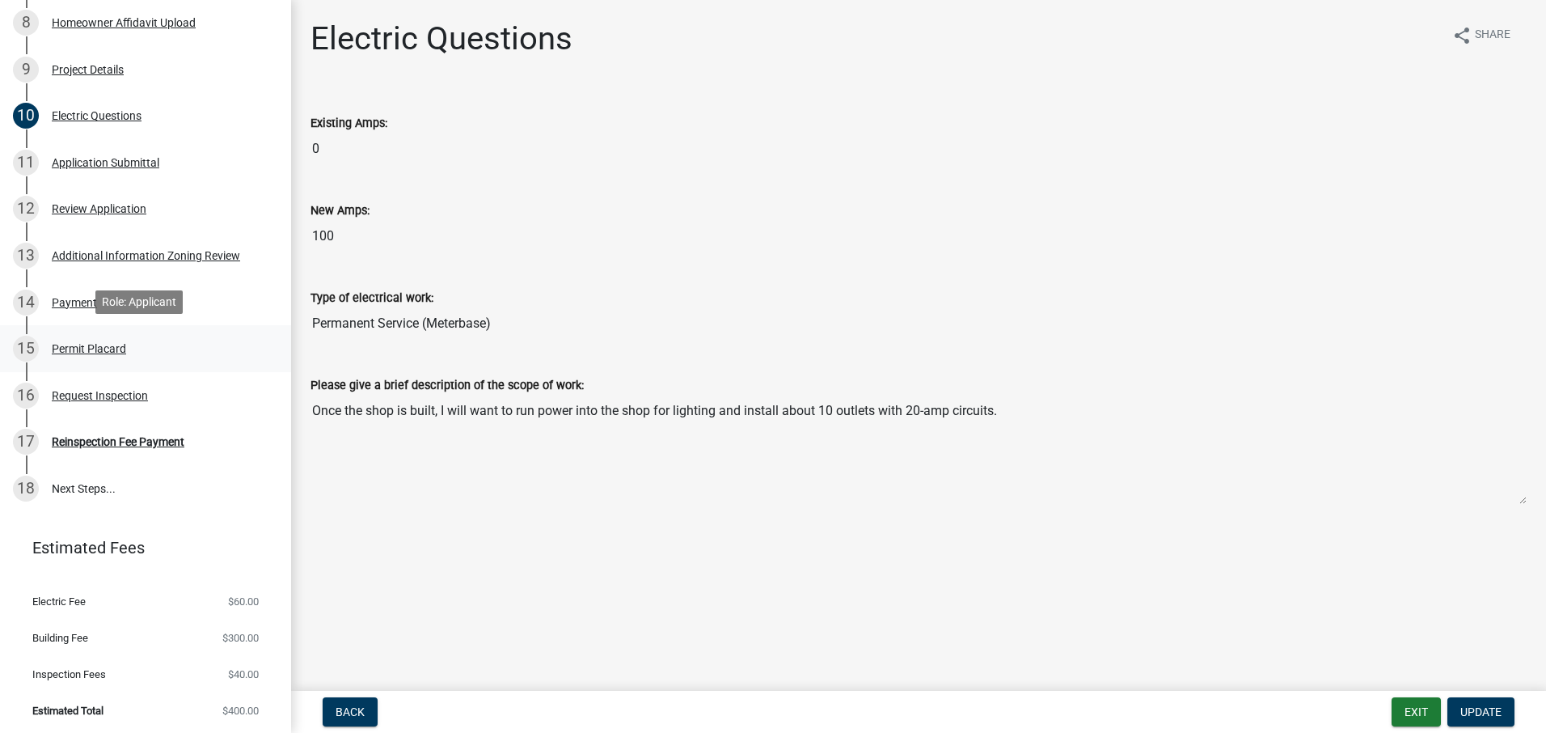
click at [98, 347] on div "Permit Placard" at bounding box center [89, 348] width 74 height 11
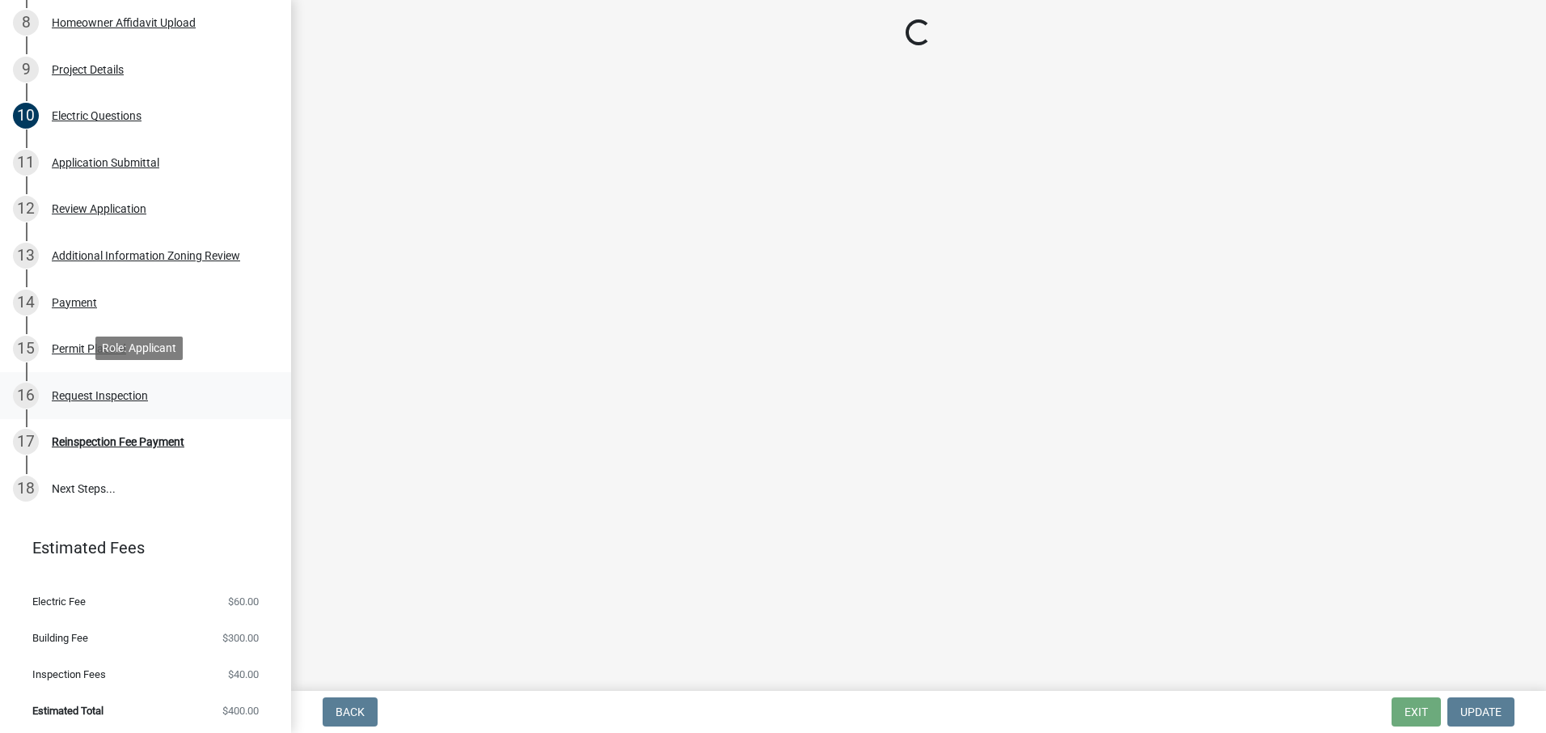
click at [127, 390] on div "Request Inspection" at bounding box center [100, 395] width 96 height 11
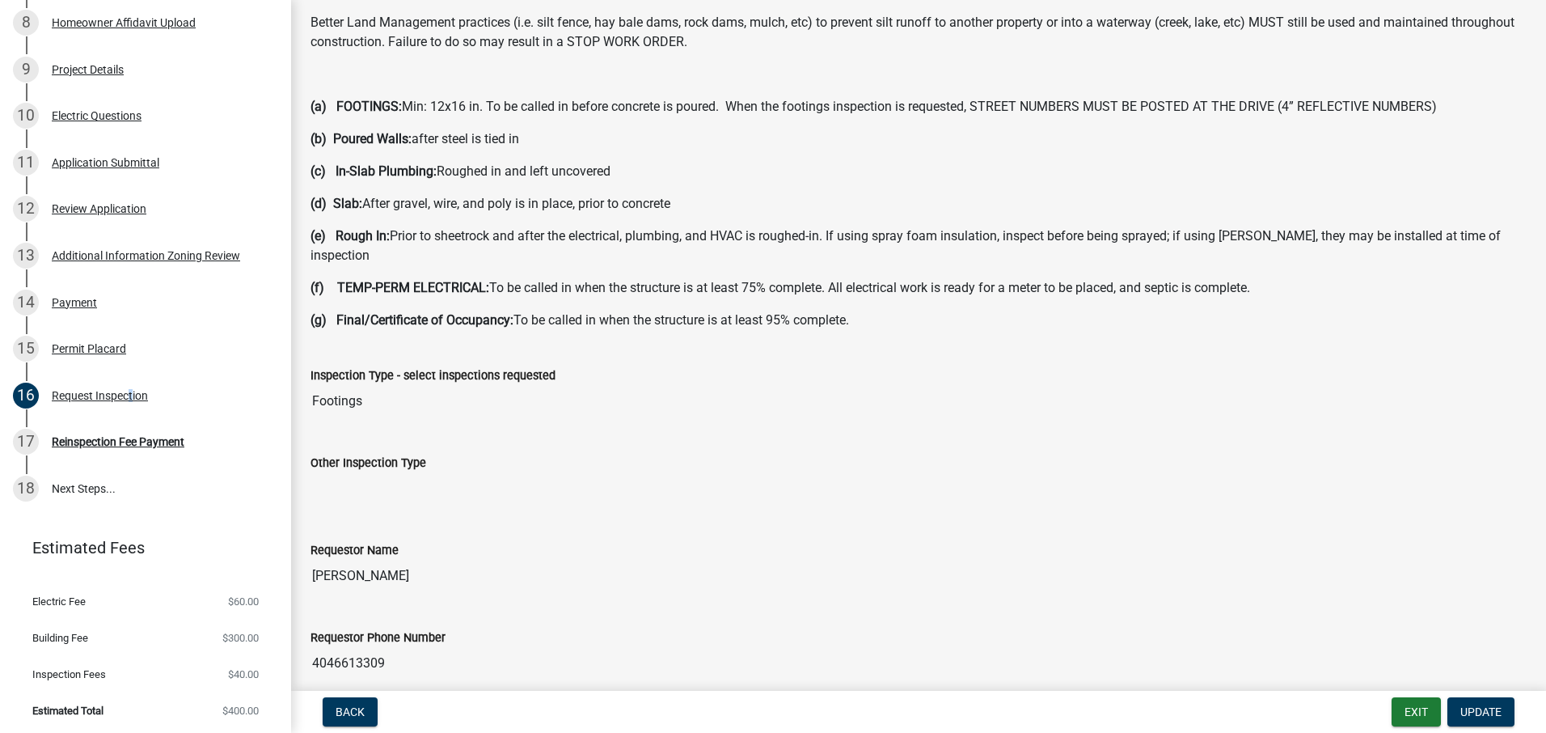
scroll to position [162, 0]
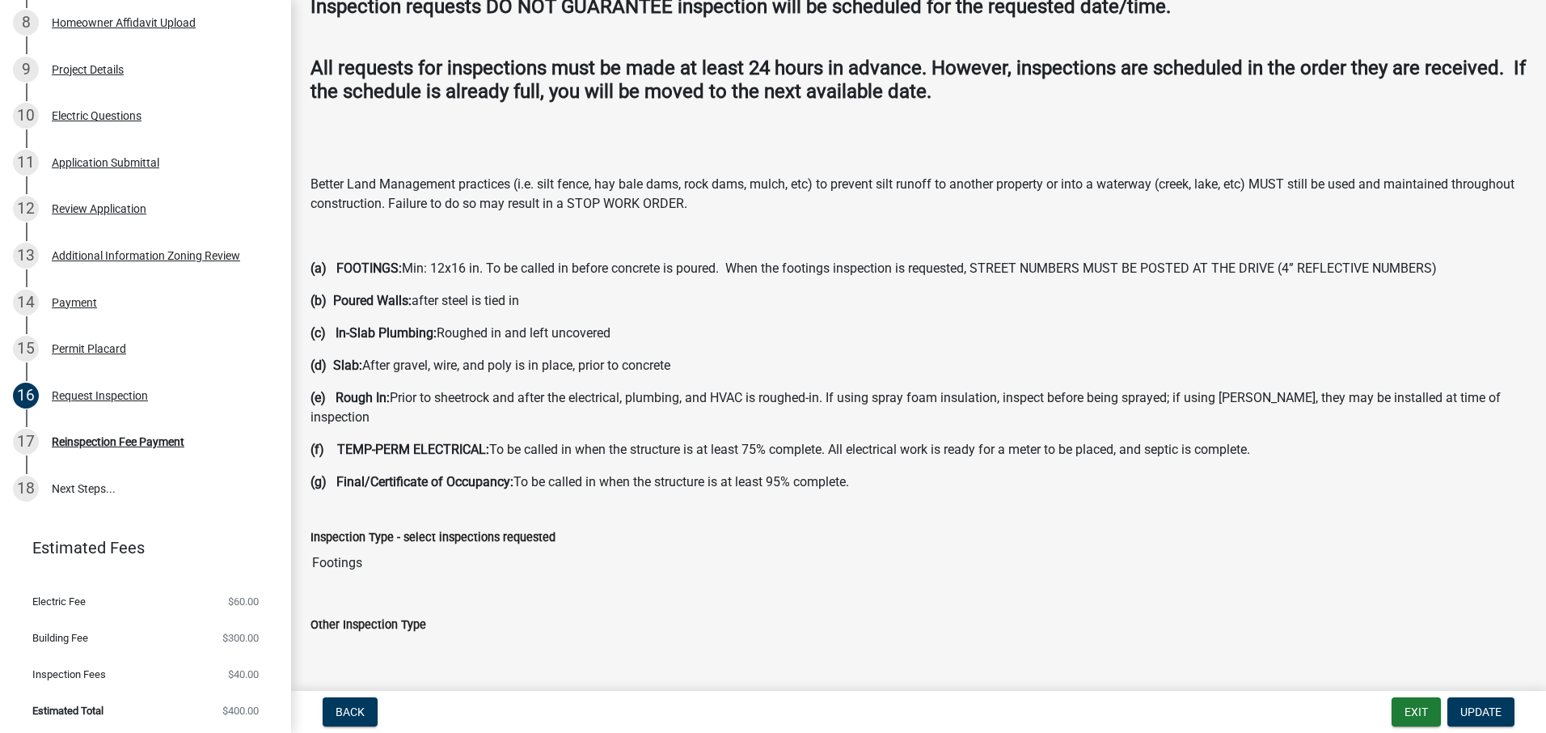
click at [331, 274] on strong "(a) FOOTINGS:" at bounding box center [356, 267] width 91 height 15
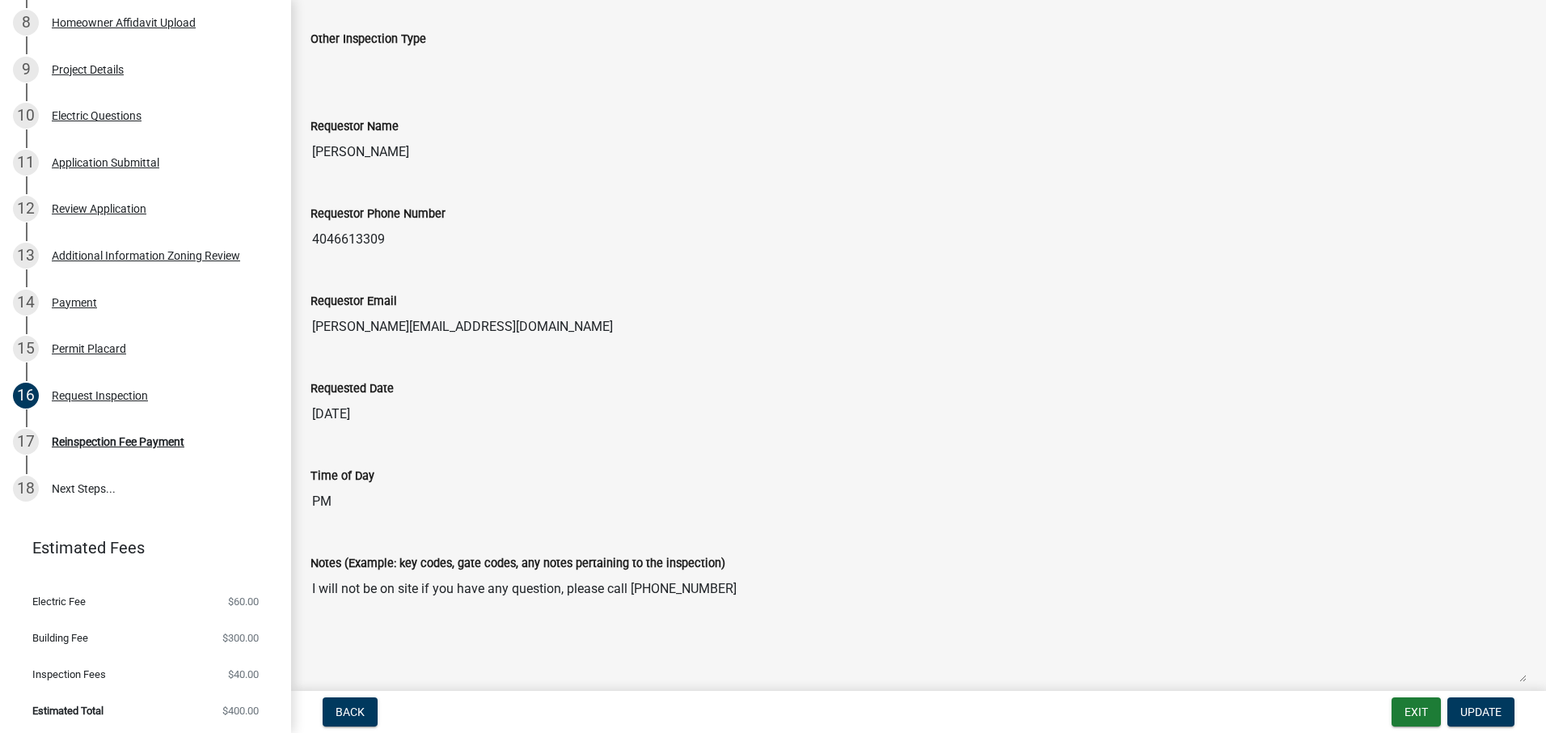
scroll to position [841, 0]
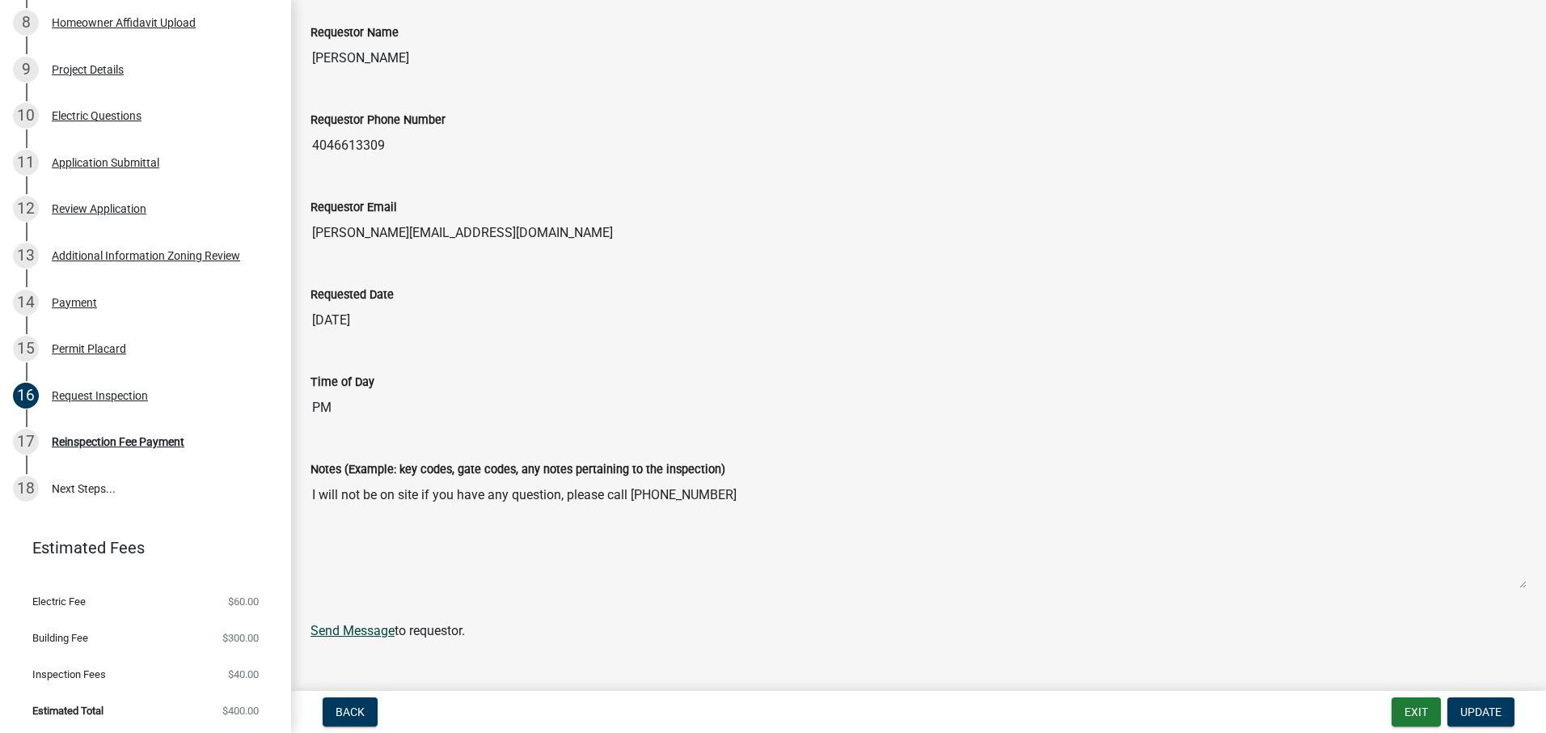
click at [348, 623] on link "Send Message" at bounding box center [353, 630] width 84 height 15
click at [94, 487] on link "18 Next Steps..." at bounding box center [145, 488] width 291 height 47
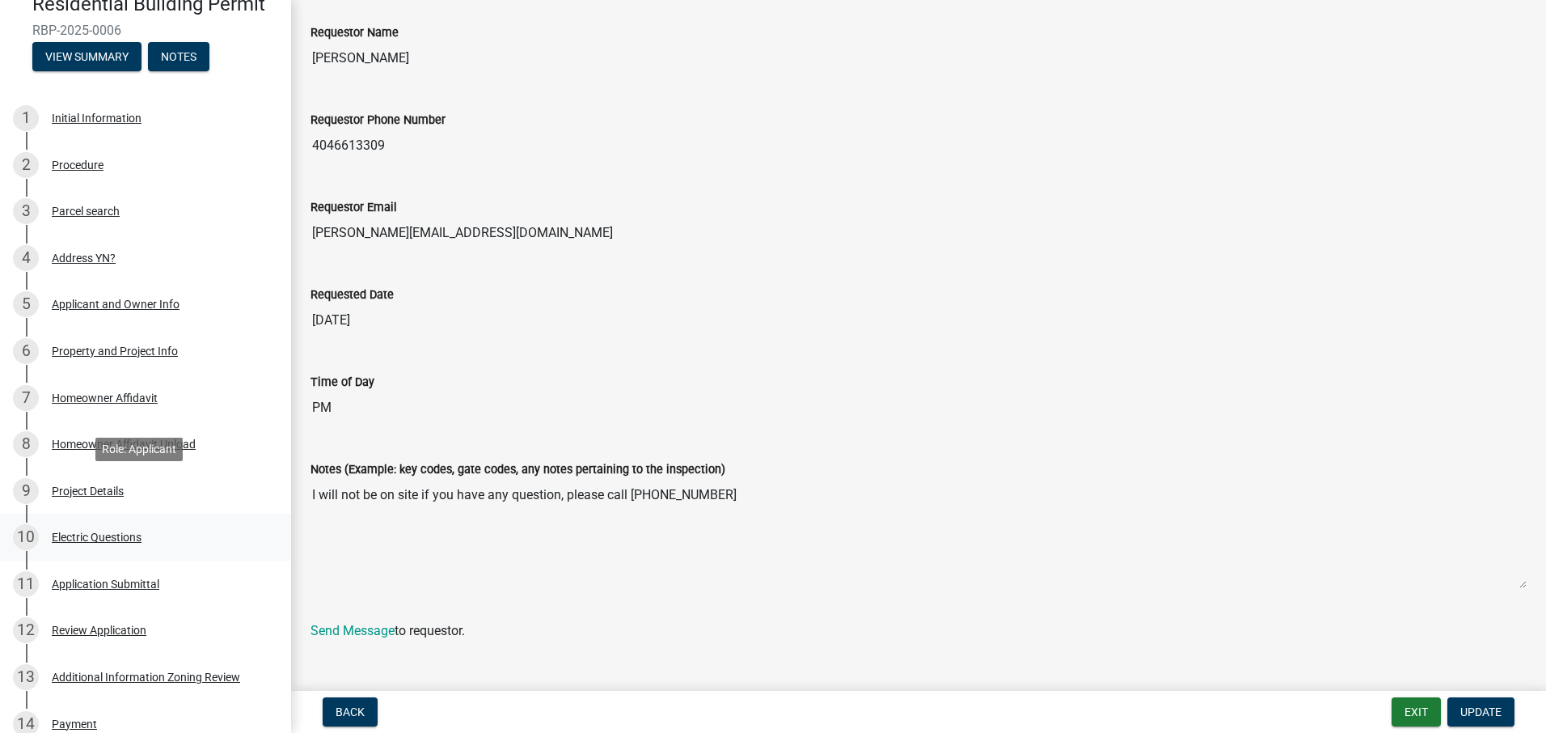
scroll to position [162, 0]
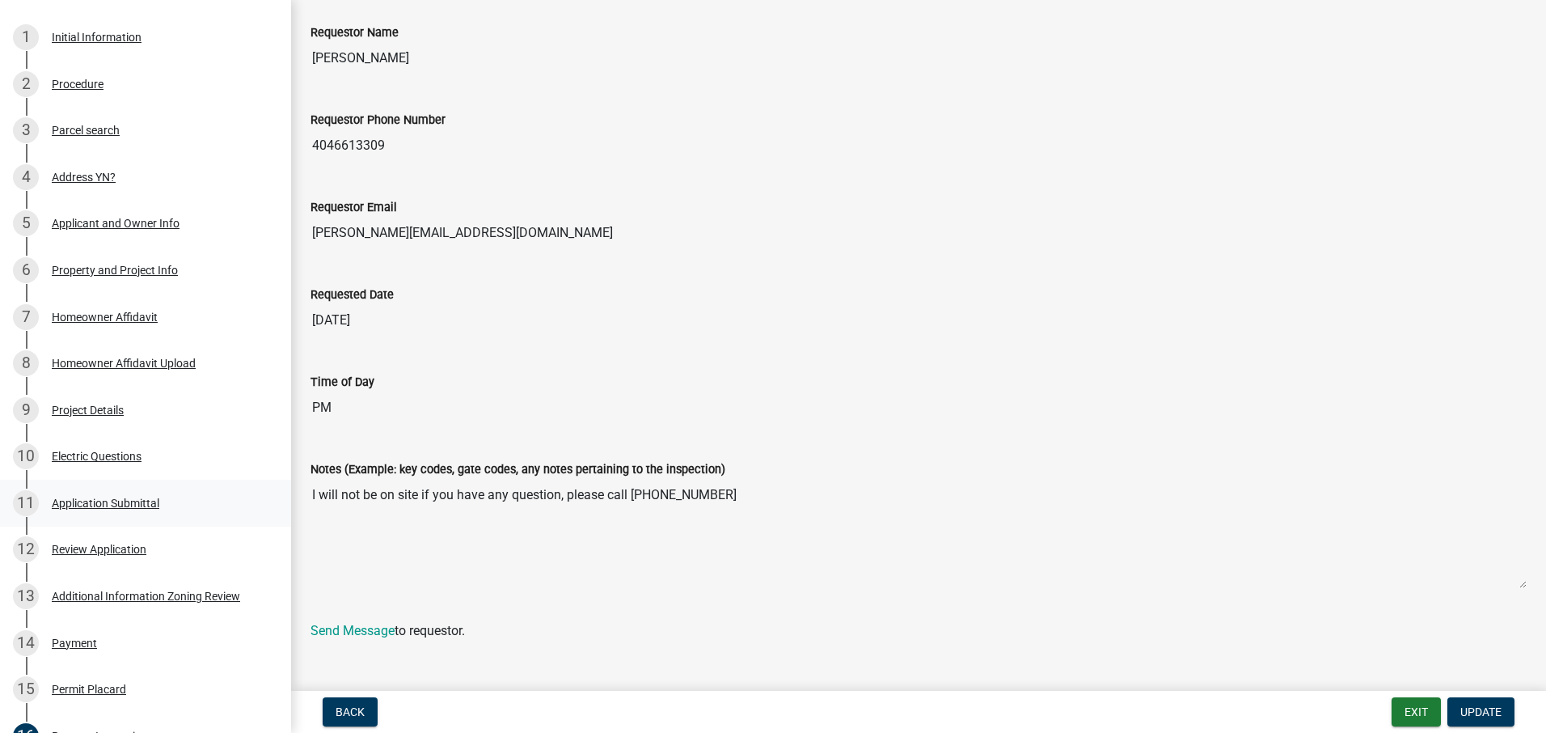
click at [176, 502] on div "11 Application Submittal" at bounding box center [139, 503] width 252 height 26
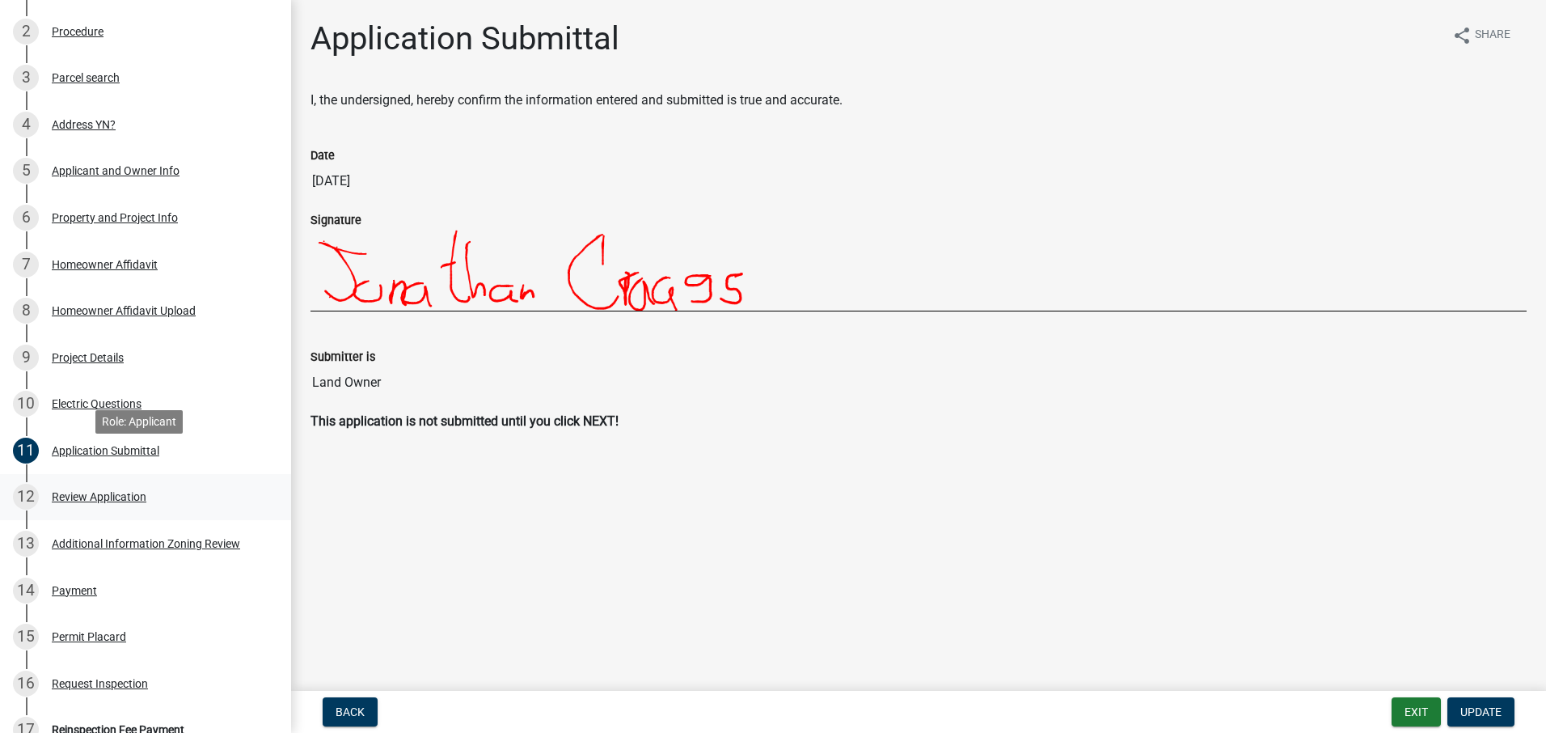
scroll to position [243, 0]
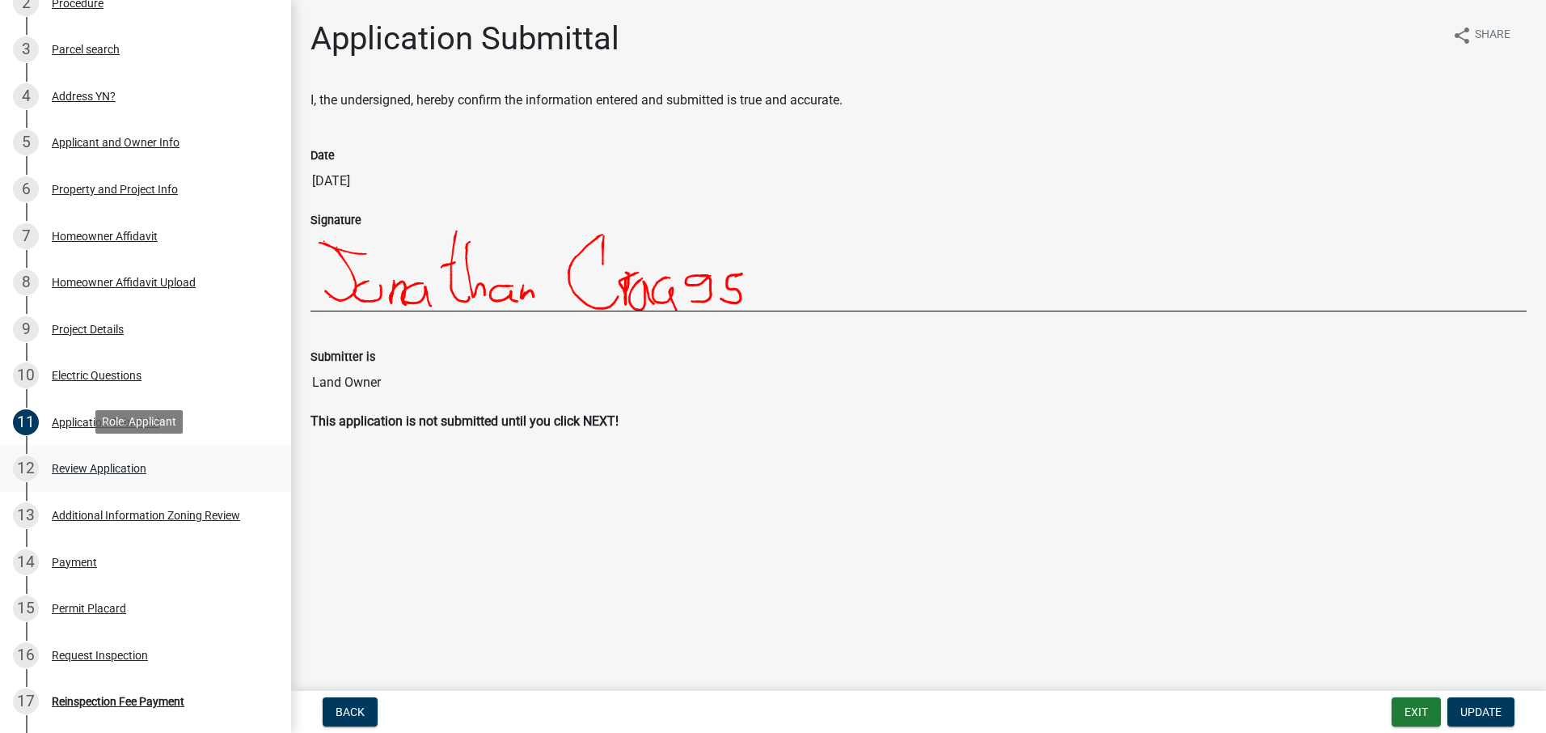
click at [118, 472] on div "Review Application" at bounding box center [99, 468] width 95 height 11
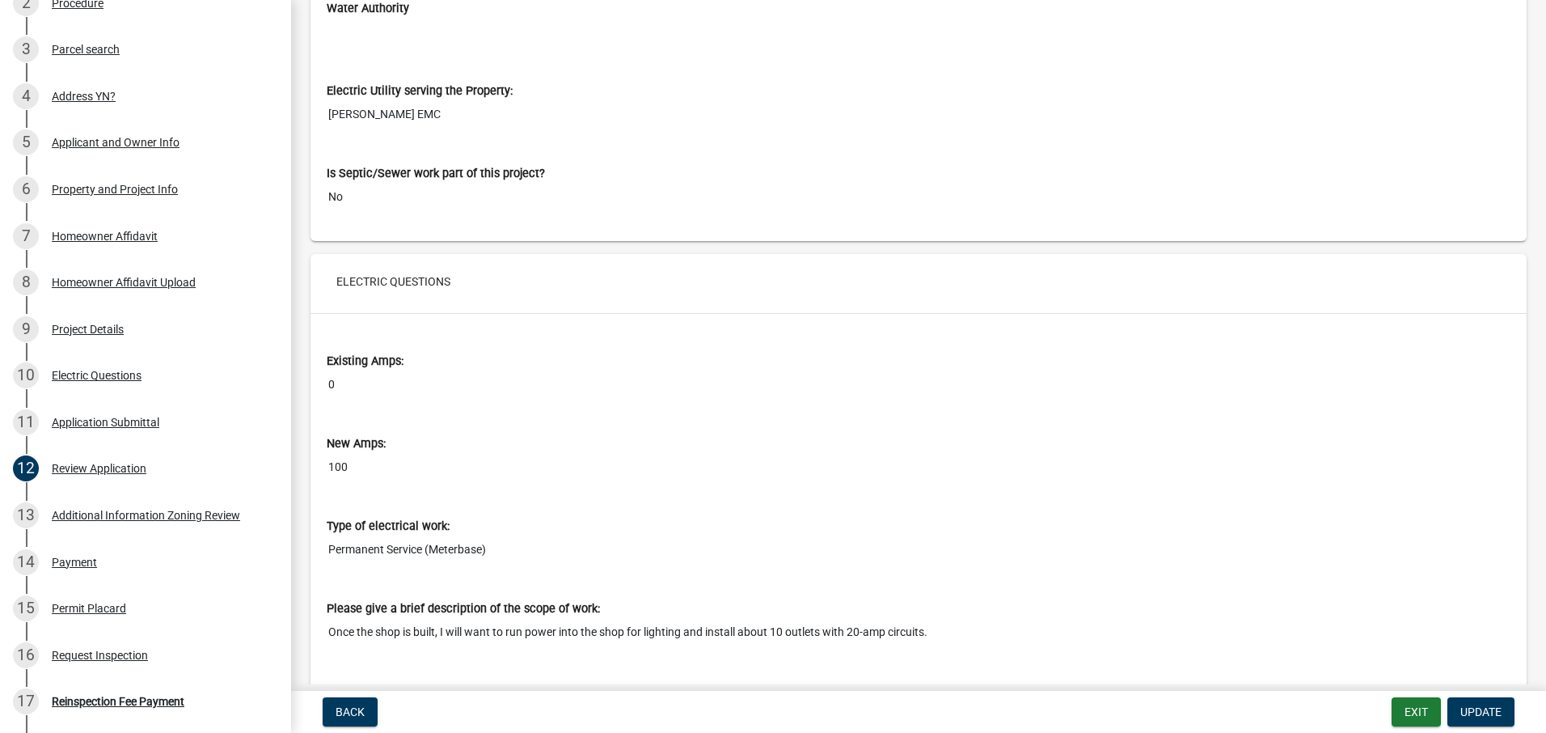
scroll to position [6956, 0]
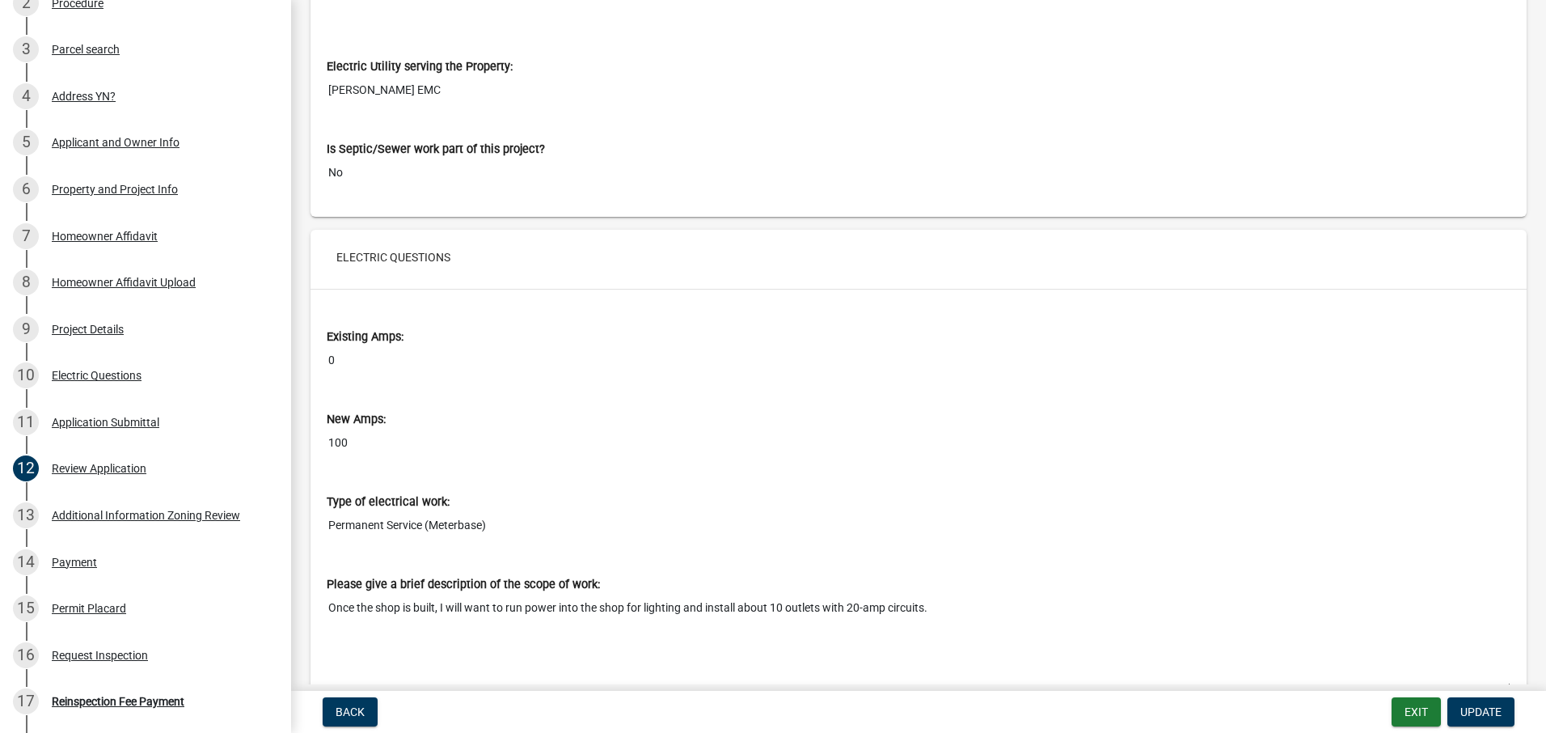
click at [357, 428] on input "100" at bounding box center [919, 443] width 1184 height 30
drag, startPoint x: 357, startPoint y: 421, endPoint x: 396, endPoint y: 480, distance: 71.3
click at [396, 497] on label "Type of electrical work:" at bounding box center [388, 502] width 123 height 11
click at [396, 510] on input "Permanent Service (Meterbase)" at bounding box center [919, 525] width 1184 height 30
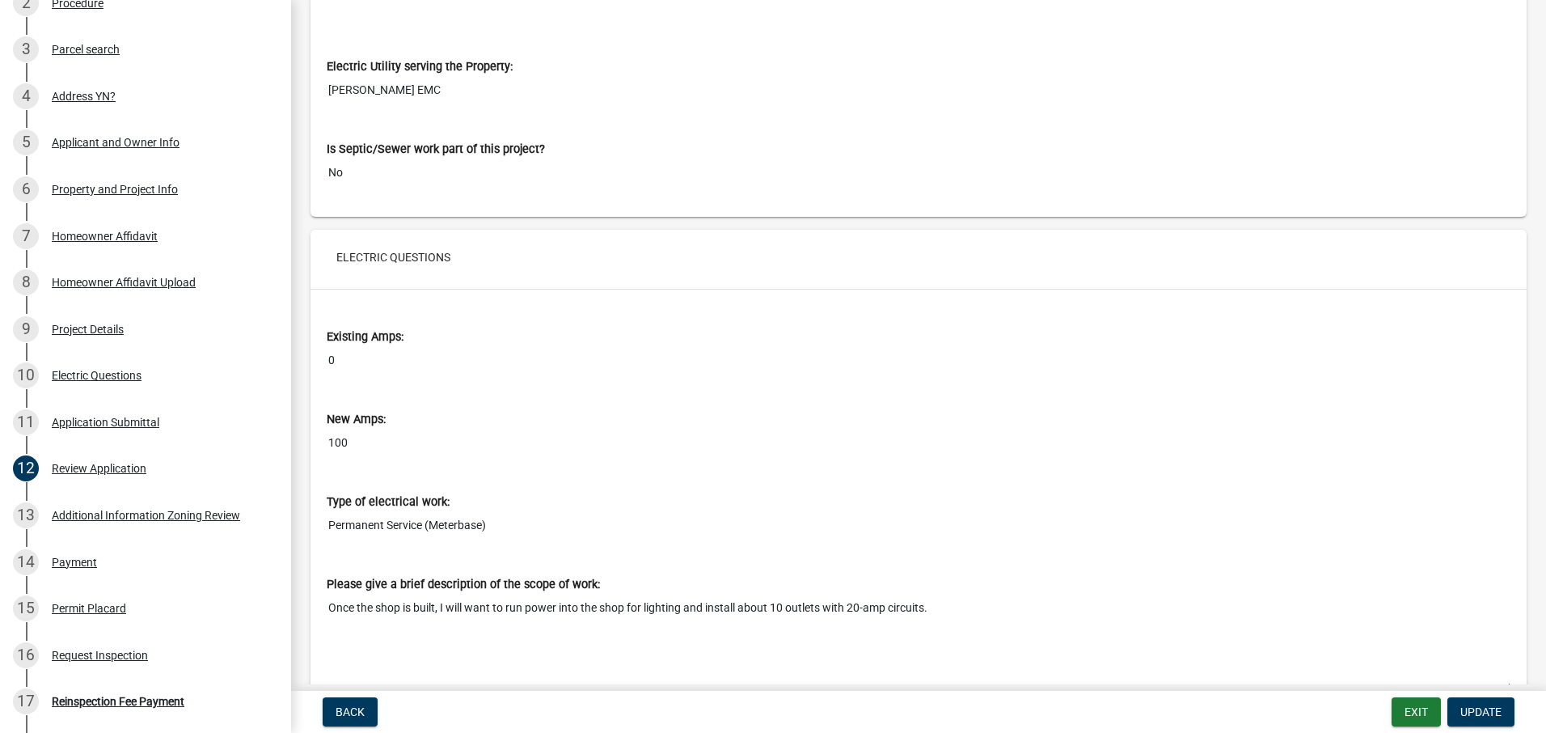
click at [459, 510] on input "Permanent Service (Meterbase)" at bounding box center [919, 525] width 1184 height 30
click at [535, 517] on input "Permanent Service (Meterbase)" at bounding box center [919, 525] width 1184 height 30
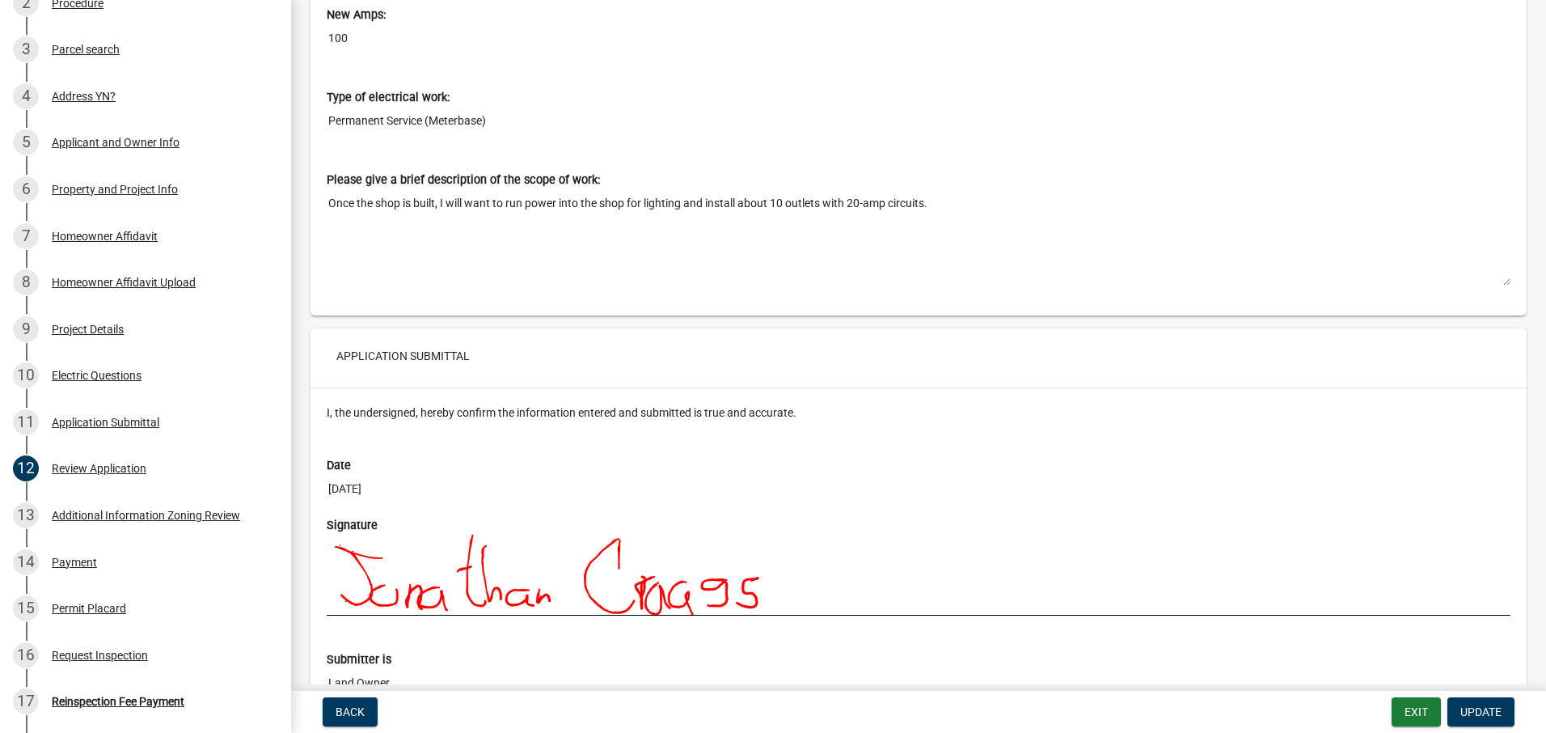
scroll to position [7479, 0]
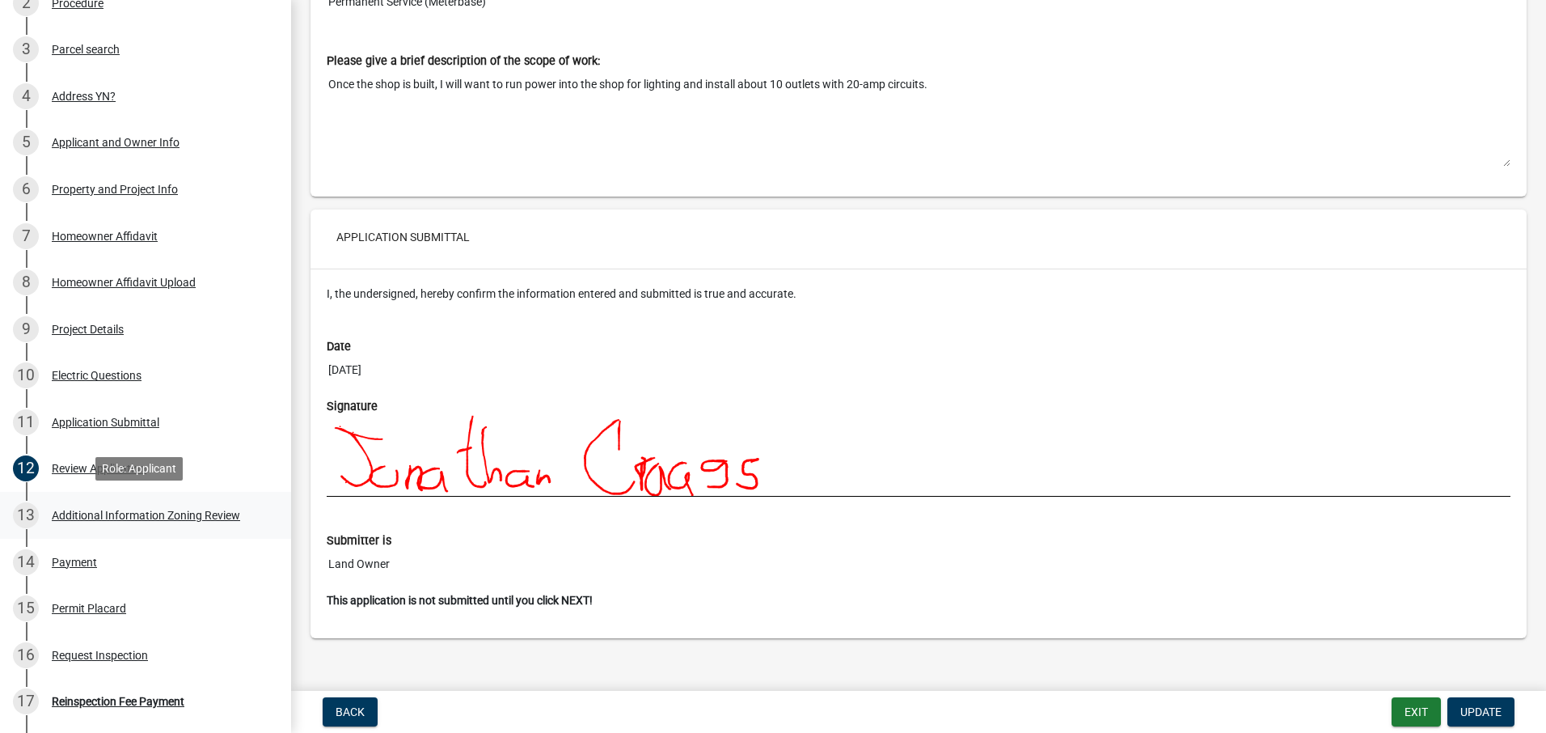
click at [98, 510] on div "Additional Information Zoning Review" at bounding box center [146, 515] width 188 height 11
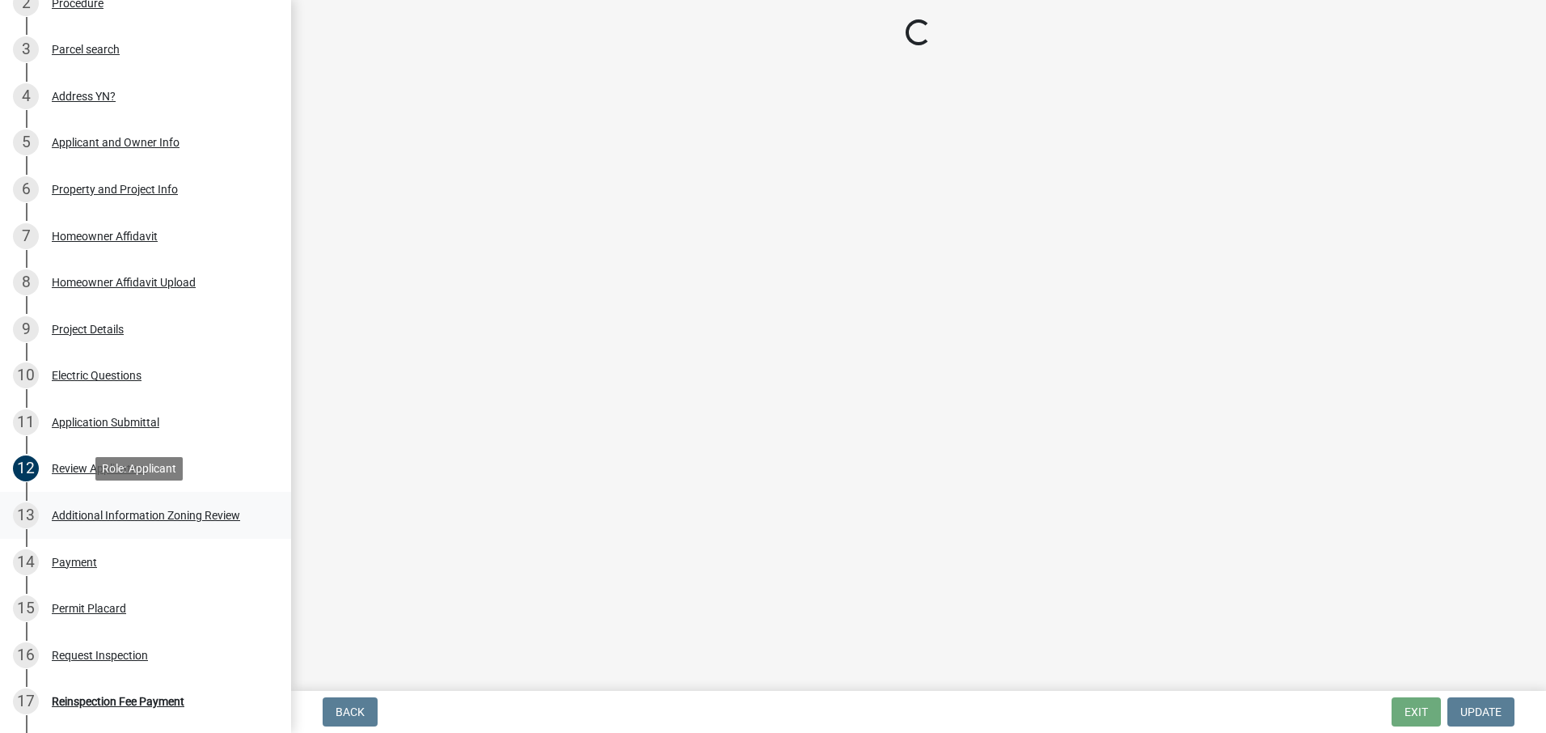
scroll to position [0, 0]
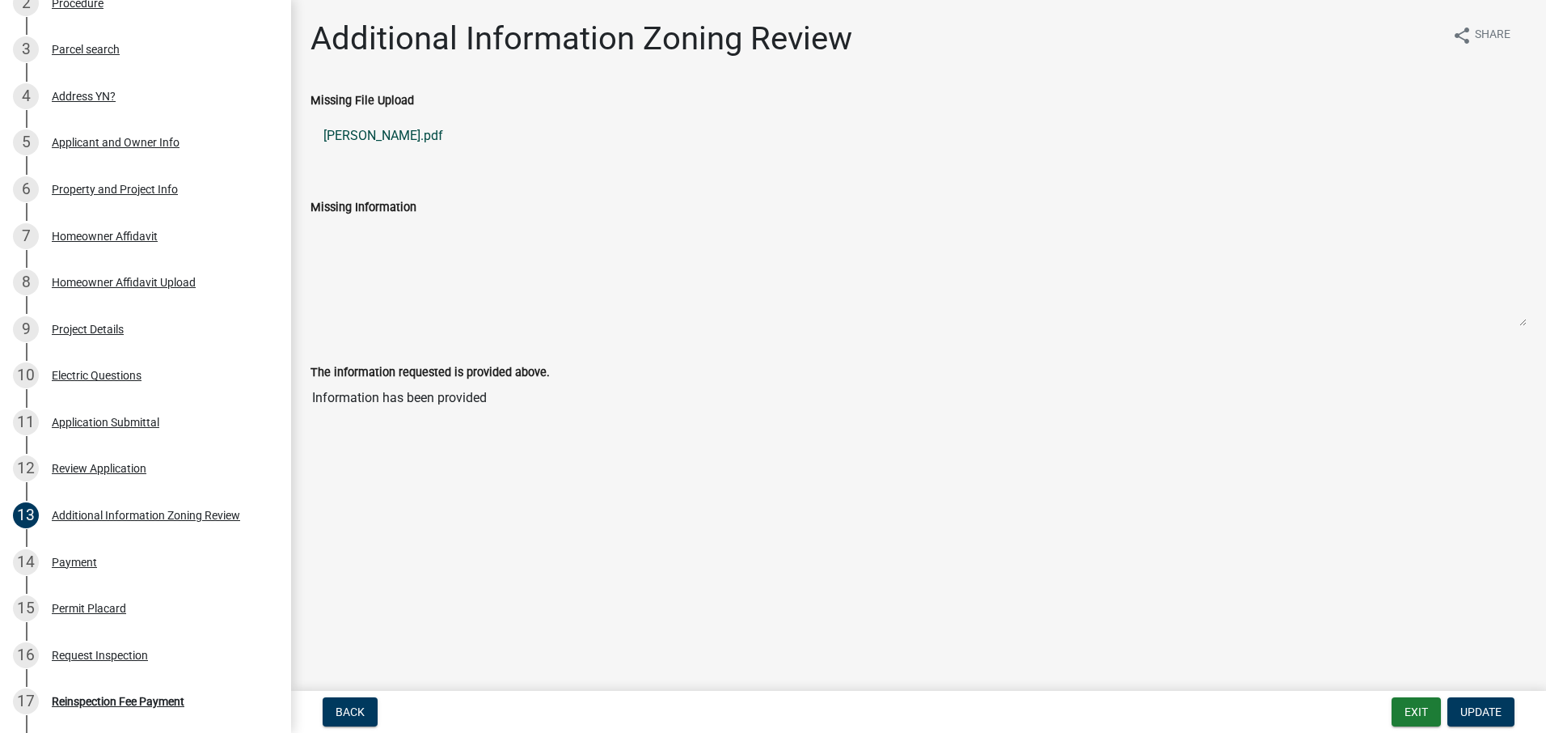
click at [353, 136] on link "[PERSON_NAME].pdf" at bounding box center [919, 135] width 1216 height 39
click at [94, 556] on div "Payment" at bounding box center [74, 561] width 45 height 11
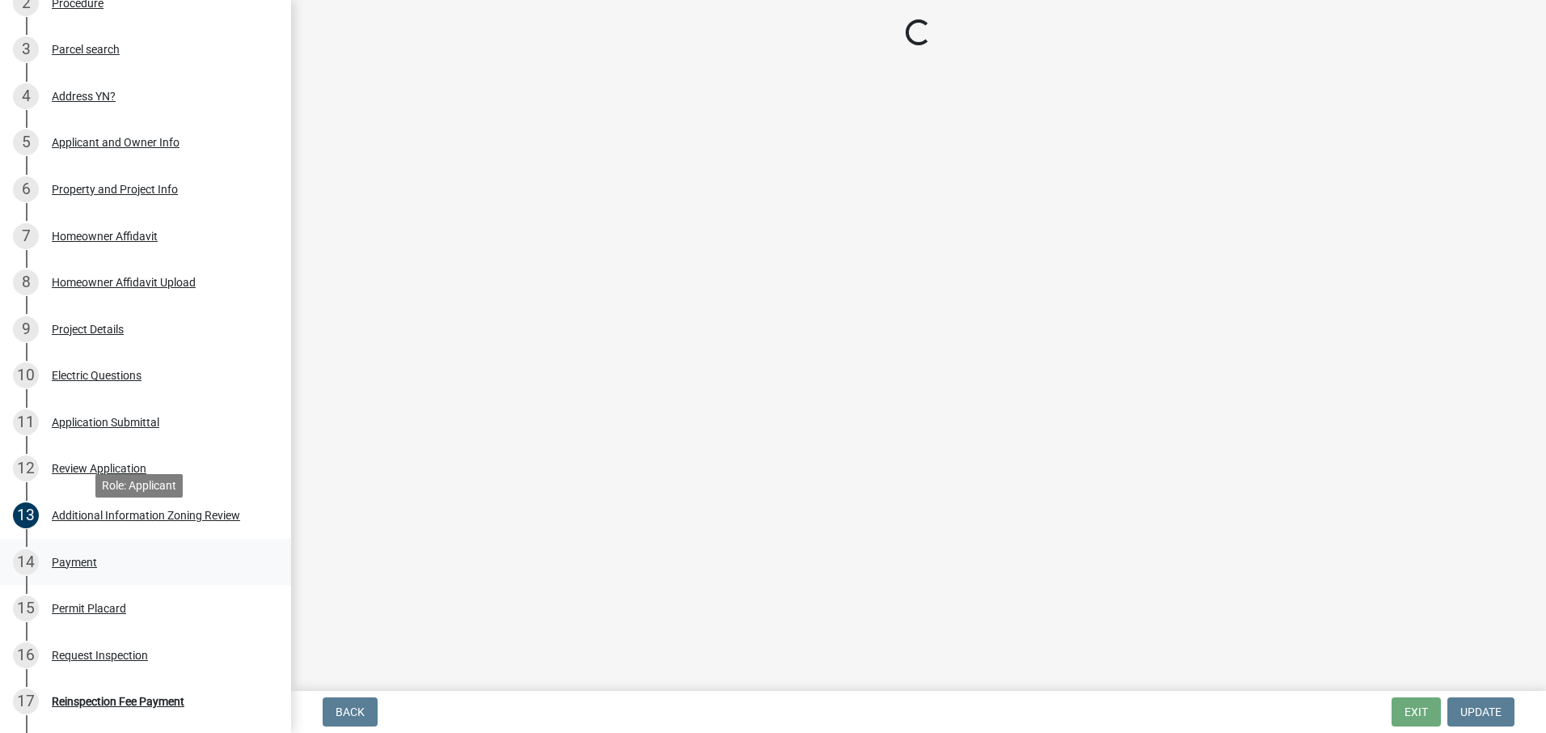
scroll to position [324, 0]
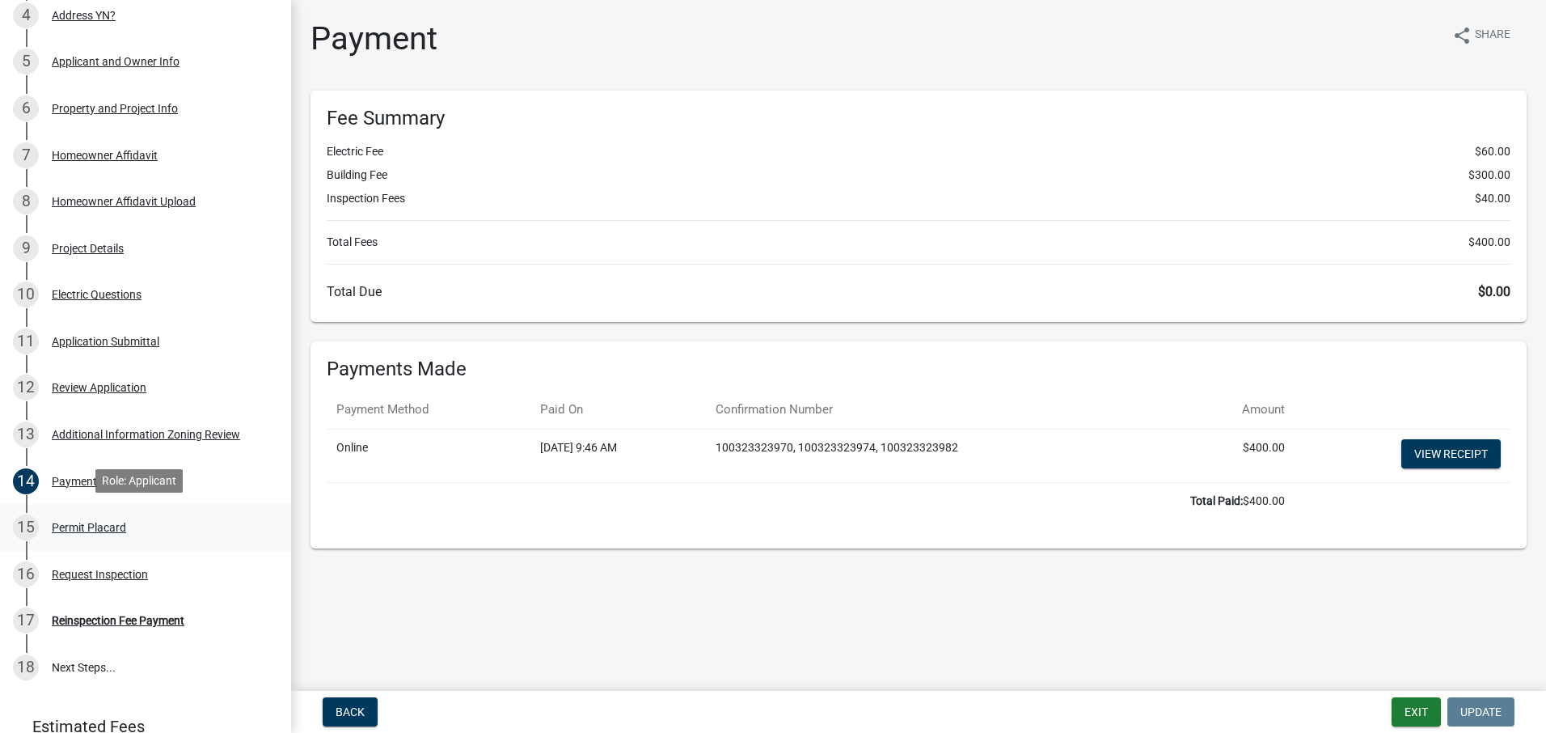
click at [150, 514] on div "15 Permit Placard" at bounding box center [139, 527] width 252 height 26
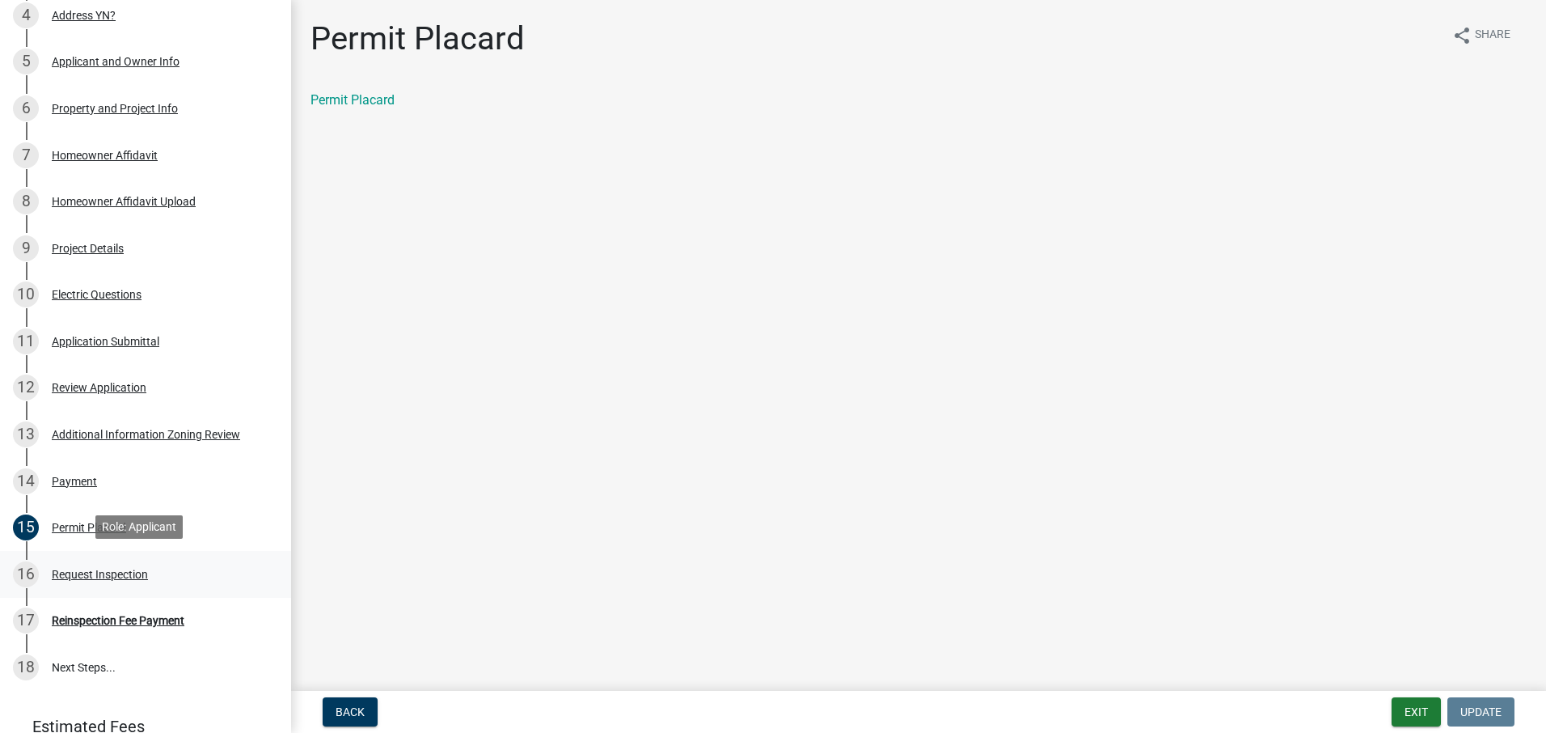
click at [137, 573] on div "Request Inspection" at bounding box center [100, 574] width 96 height 11
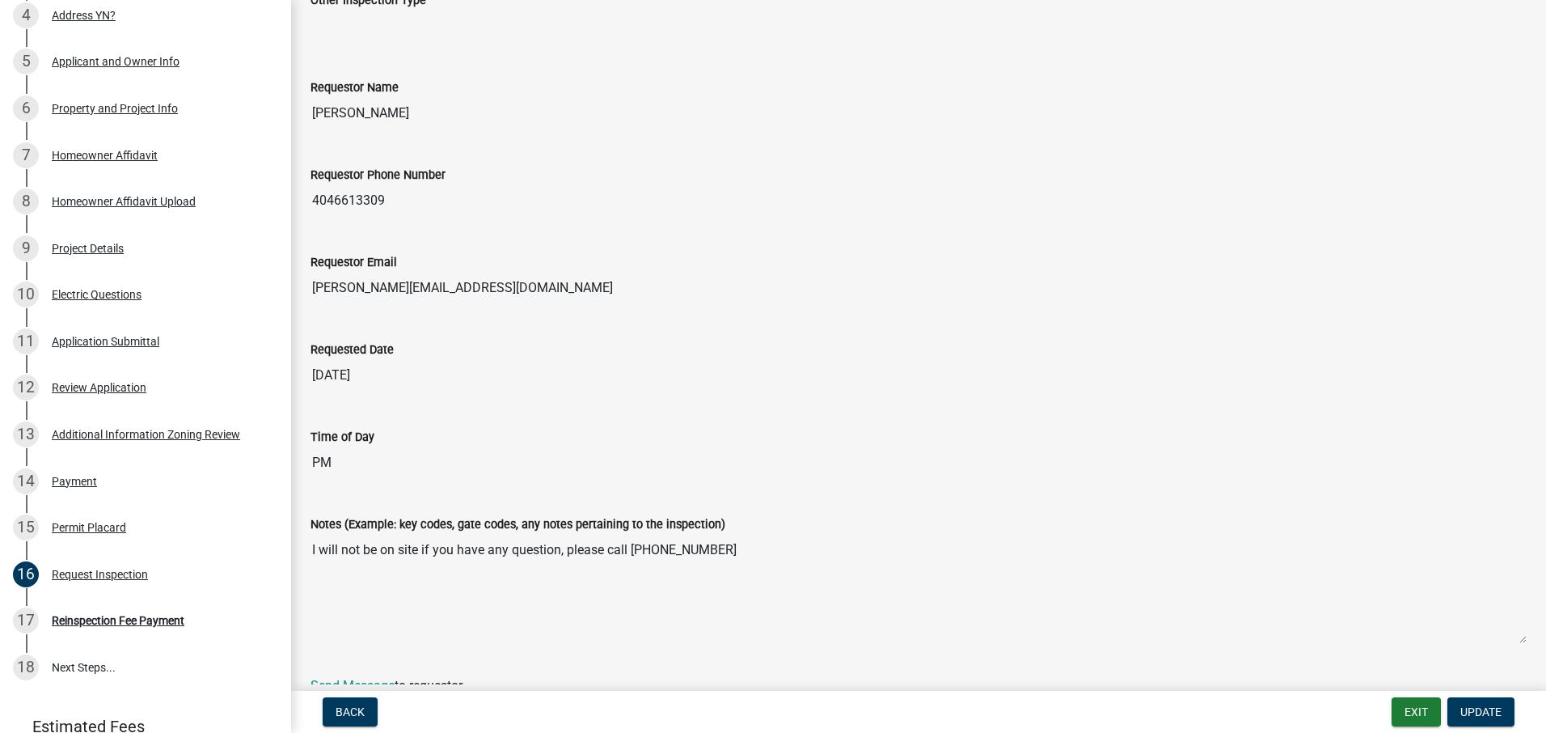
scroll to position [841, 0]
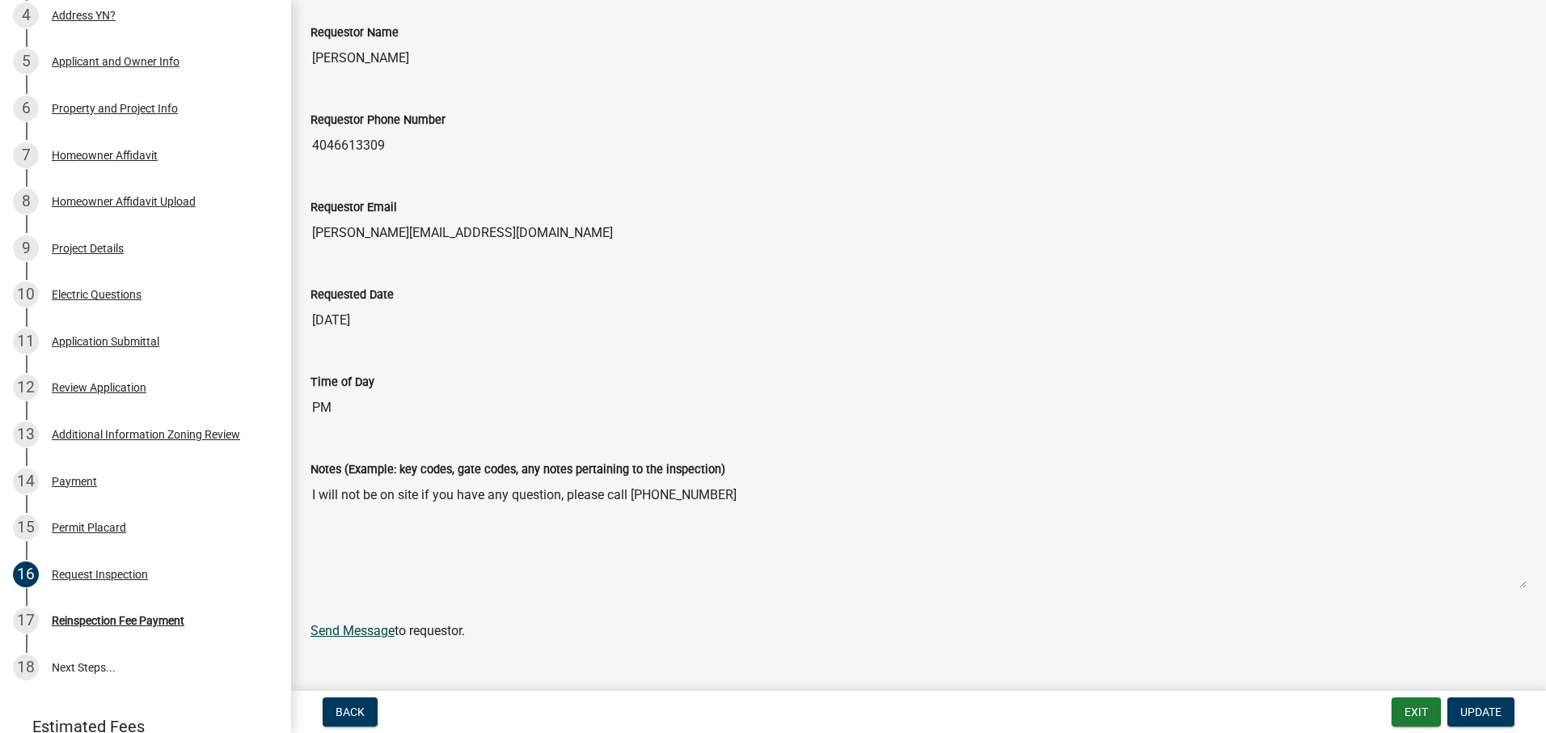
click at [360, 623] on link "Send Message" at bounding box center [353, 630] width 84 height 15
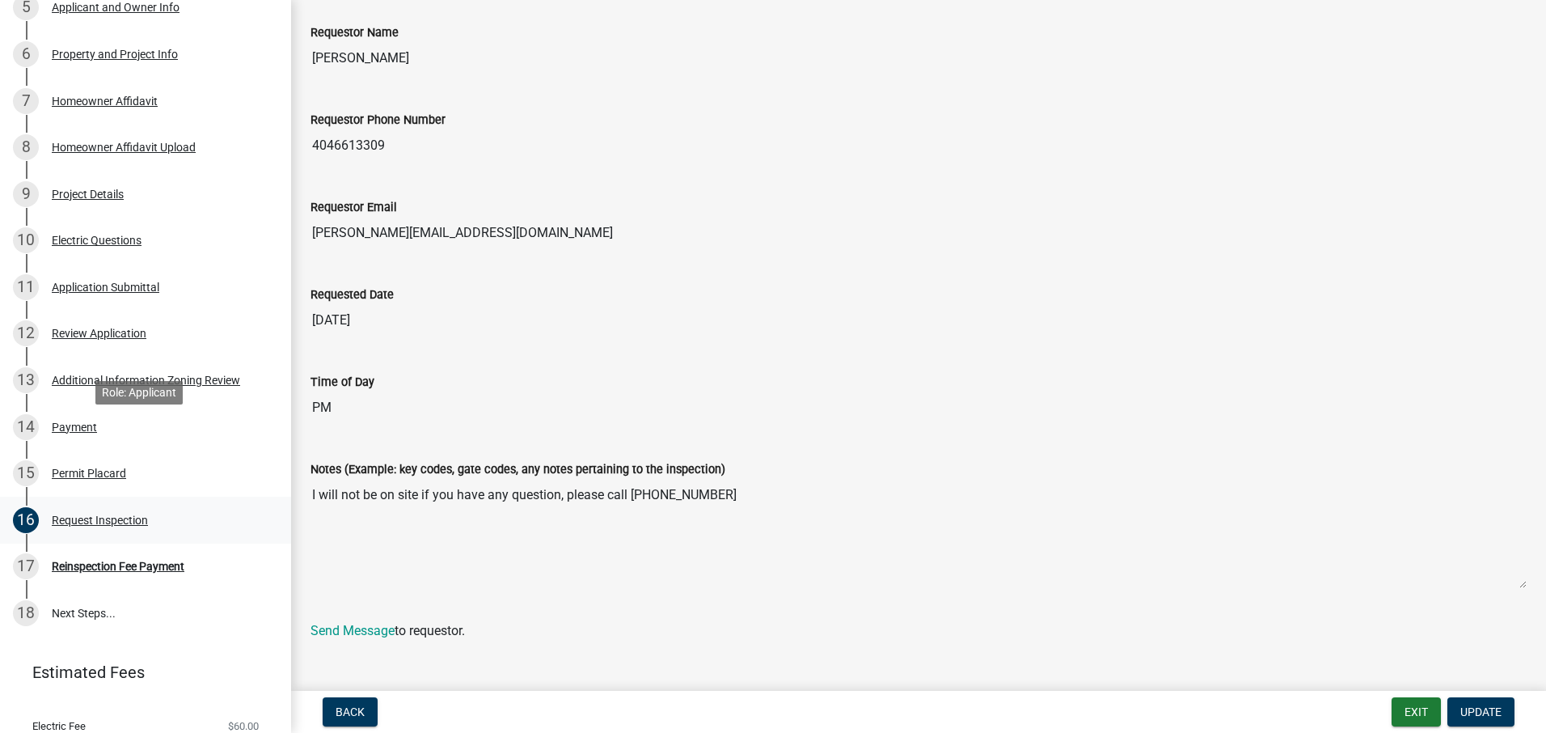
scroll to position [485, 0]
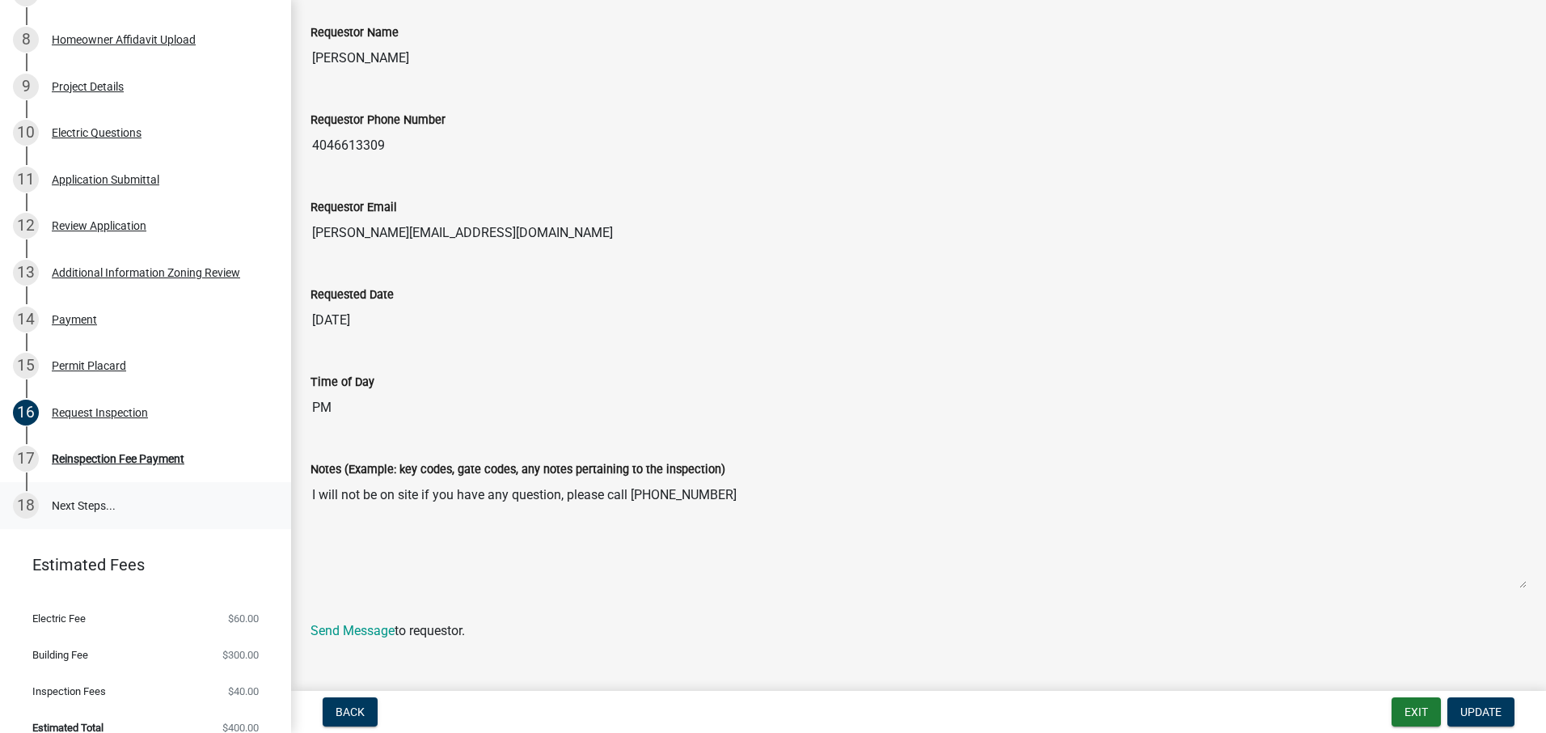
click at [108, 500] on link "18 Next Steps..." at bounding box center [145, 505] width 291 height 47
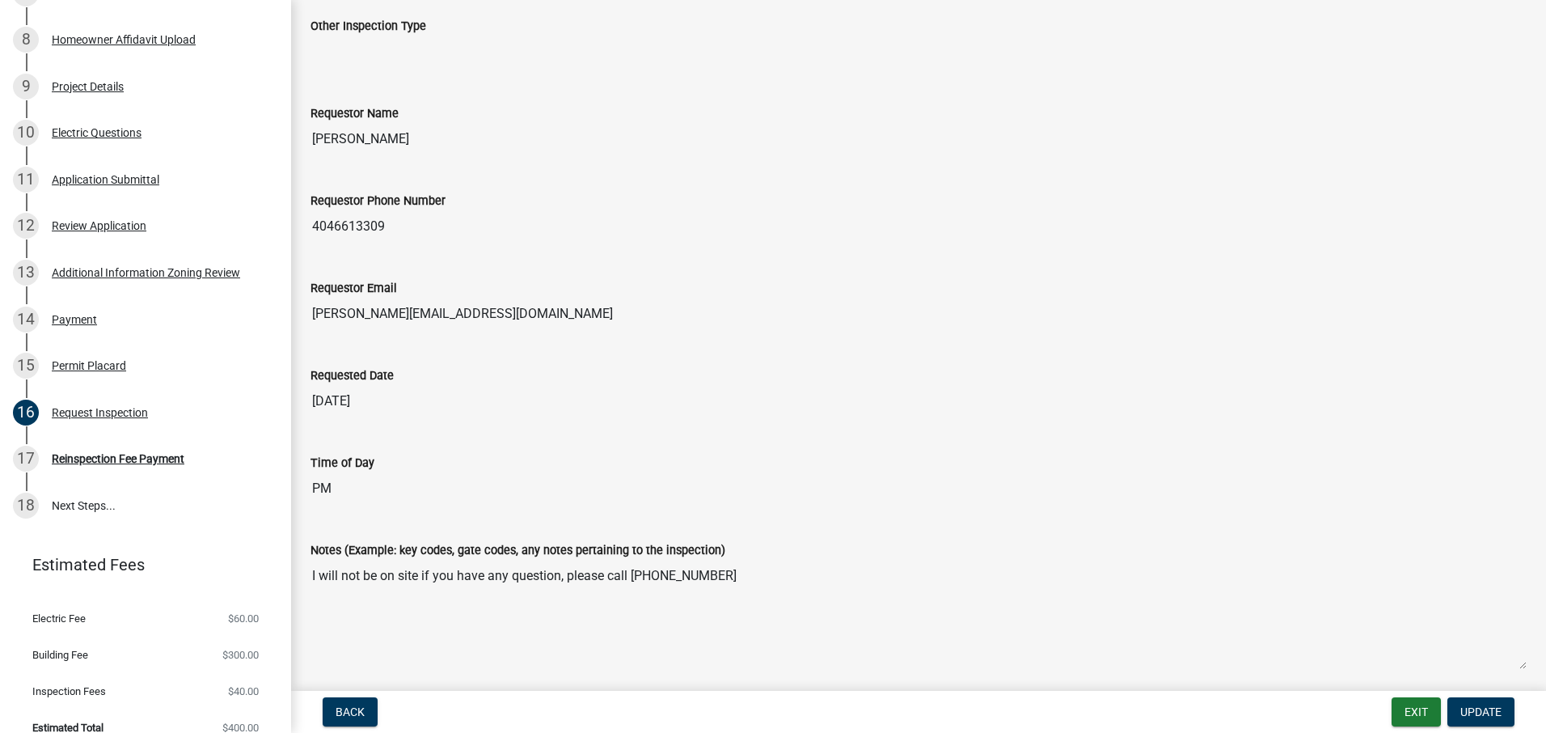
scroll to position [679, 0]
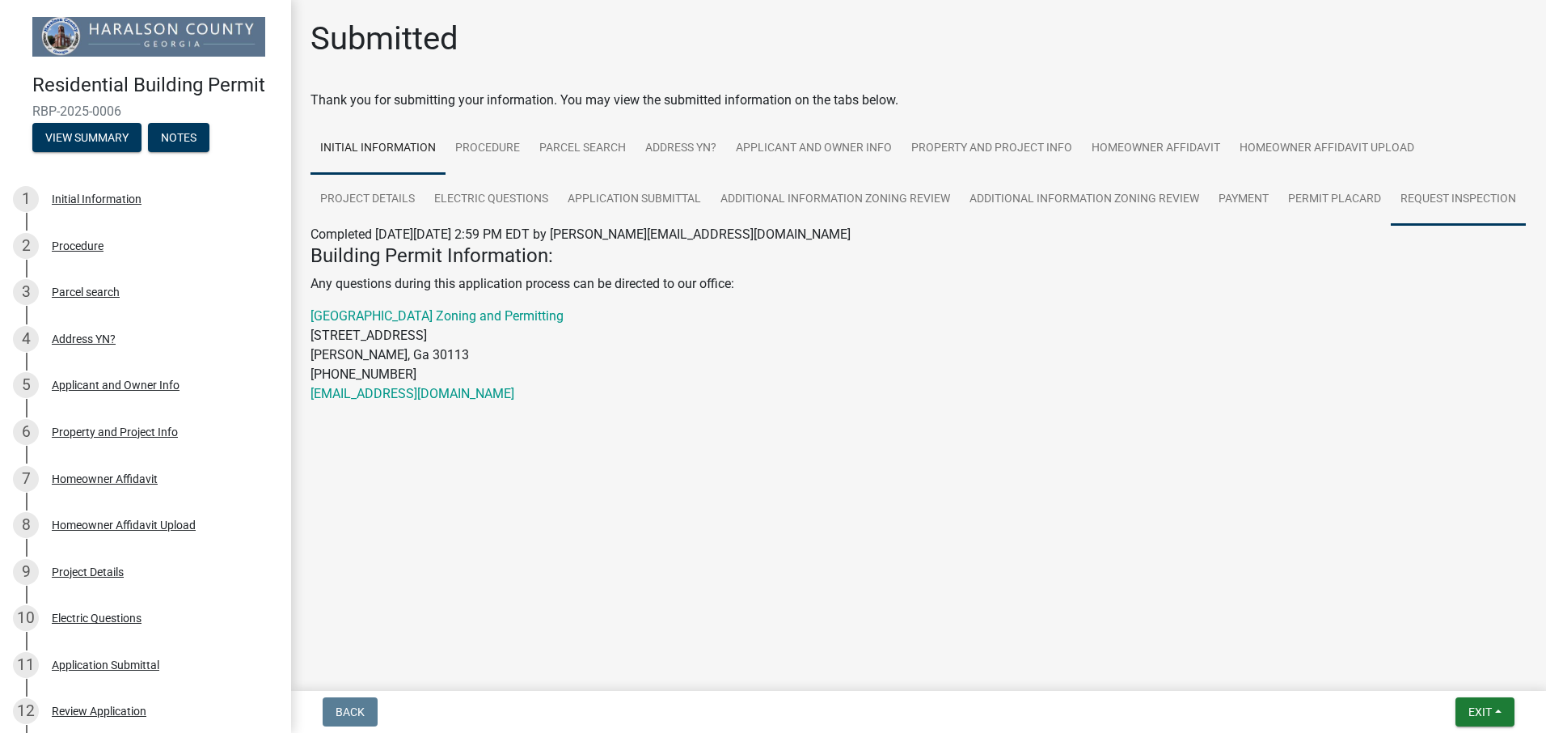
click at [1461, 198] on link "Request Inspection" at bounding box center [1458, 200] width 135 height 52
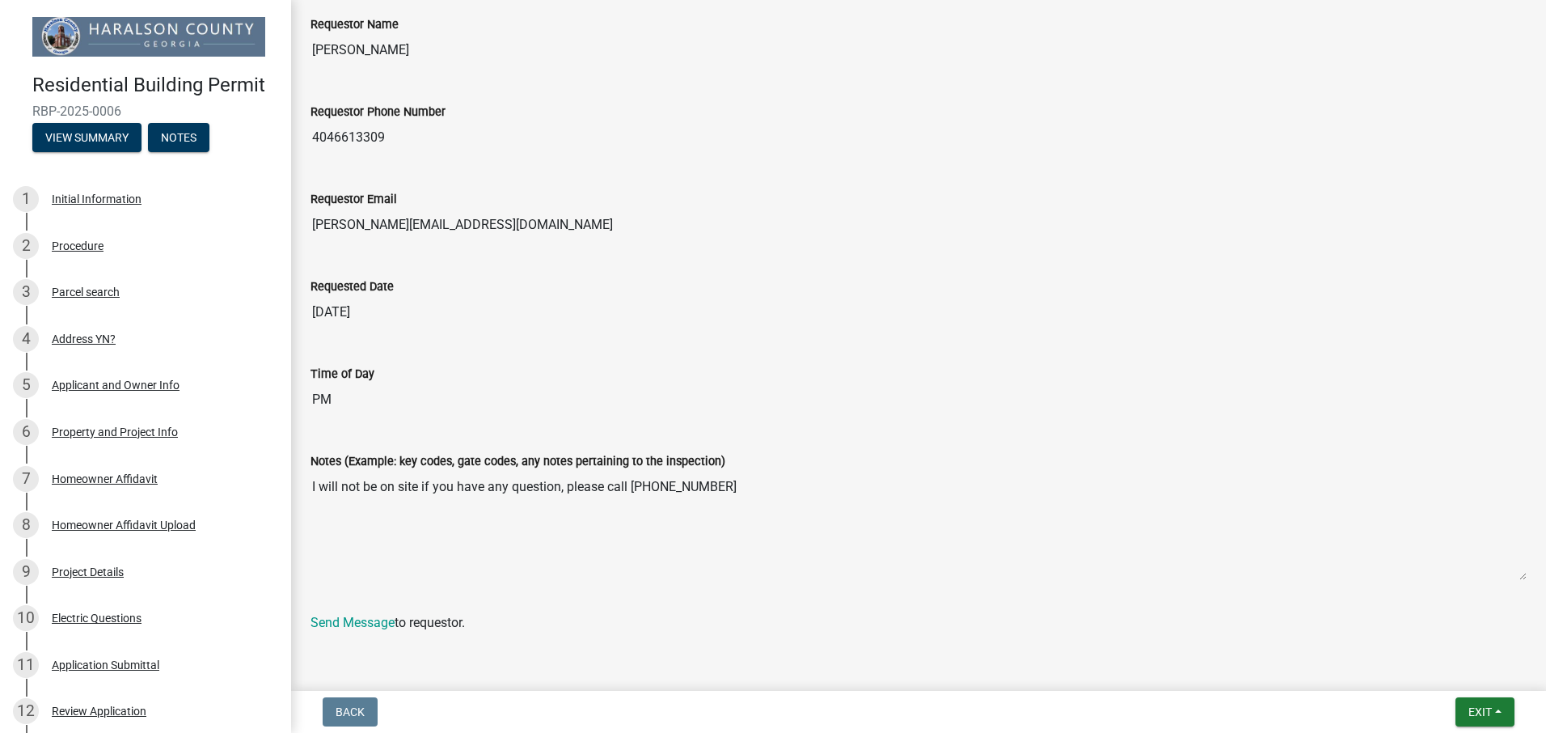
scroll to position [1051, 0]
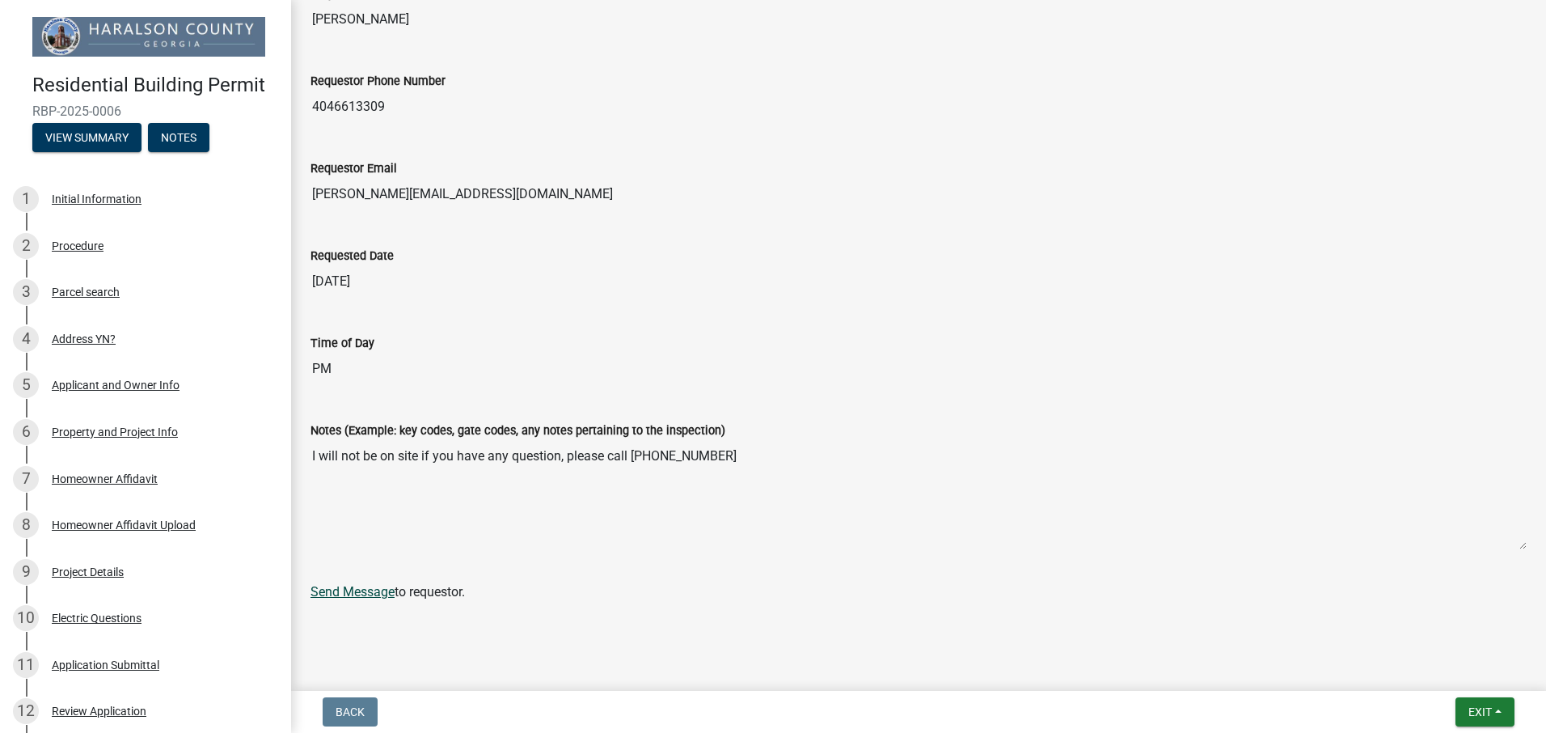
click at [378, 599] on link "Send Message" at bounding box center [353, 591] width 84 height 15
click at [368, 599] on link "Send Message" at bounding box center [353, 591] width 84 height 15
click at [374, 599] on link "Send Message" at bounding box center [353, 591] width 84 height 15
click at [378, 599] on link "Send Message" at bounding box center [353, 591] width 84 height 15
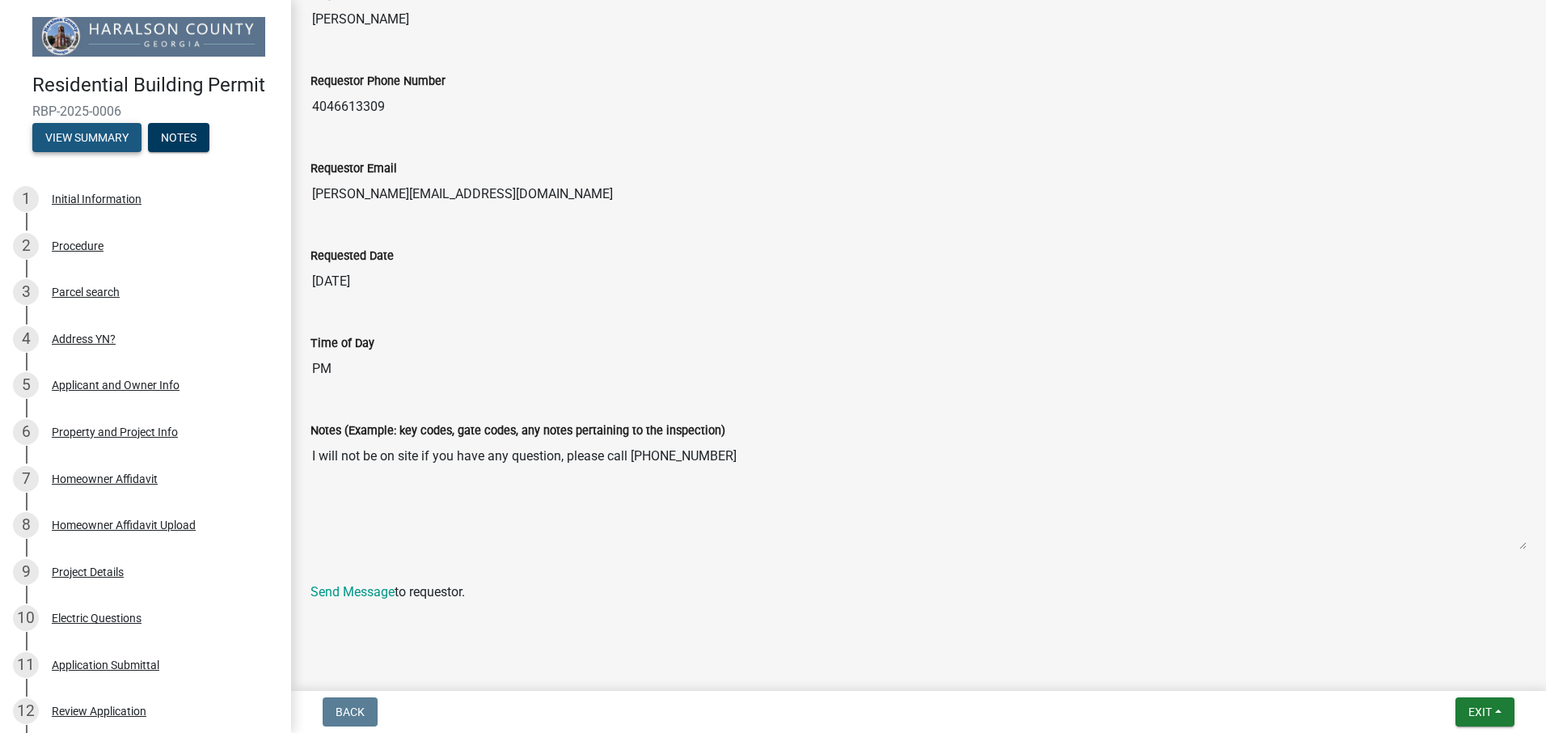
click at [116, 138] on button "View Summary" at bounding box center [86, 137] width 109 height 29
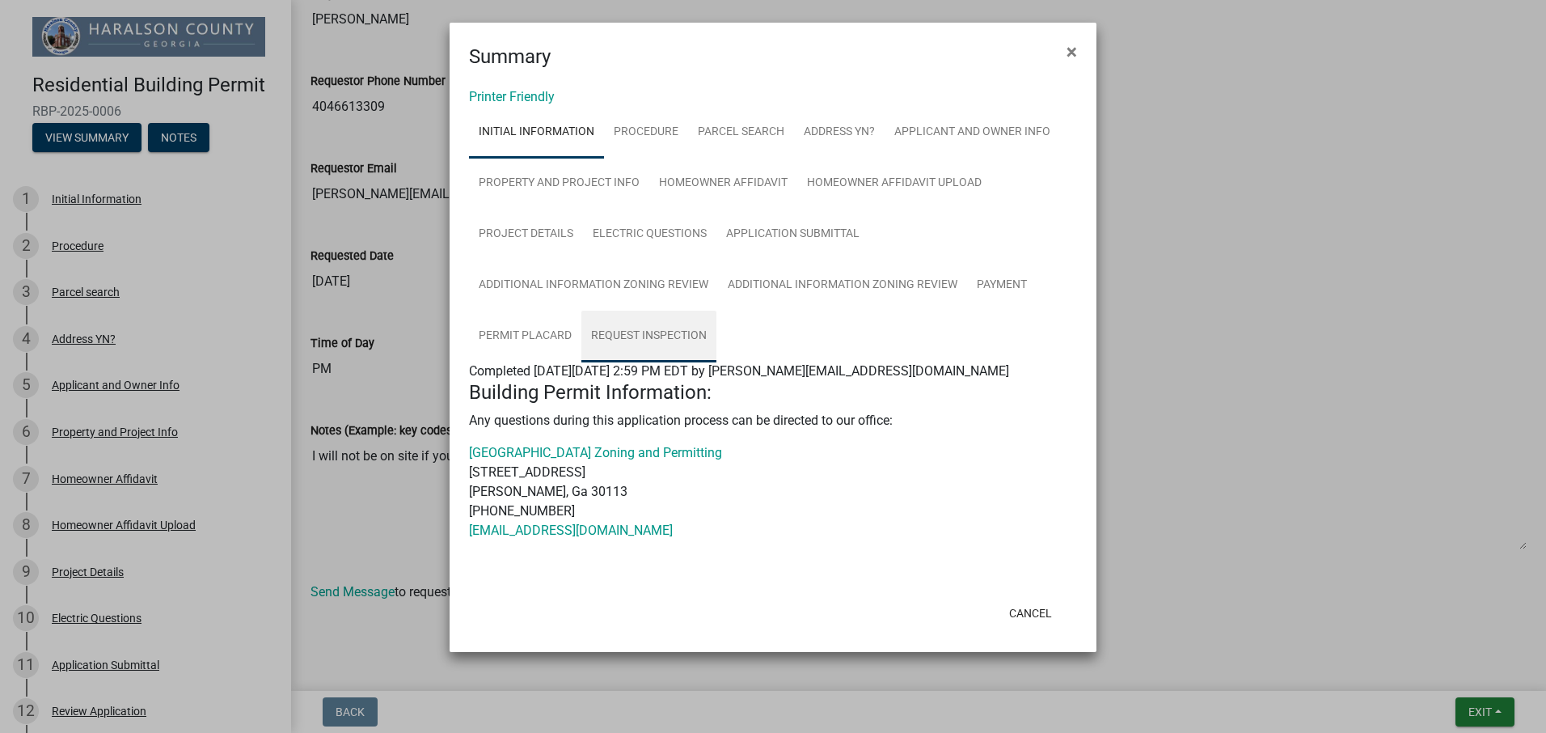
click at [629, 336] on link "Request Inspection" at bounding box center [649, 337] width 135 height 52
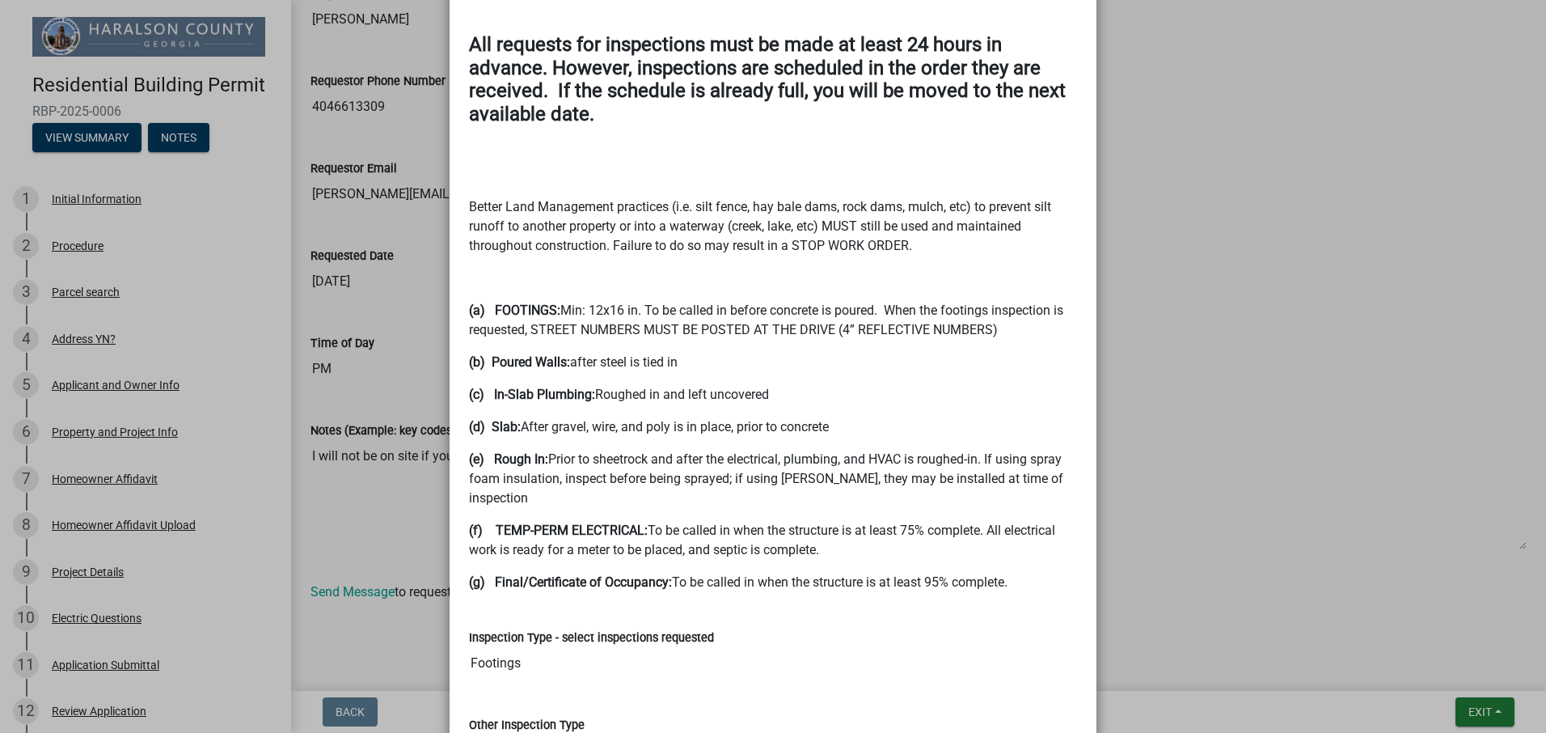
scroll to position [566, 0]
